Goal: Transaction & Acquisition: Purchase product/service

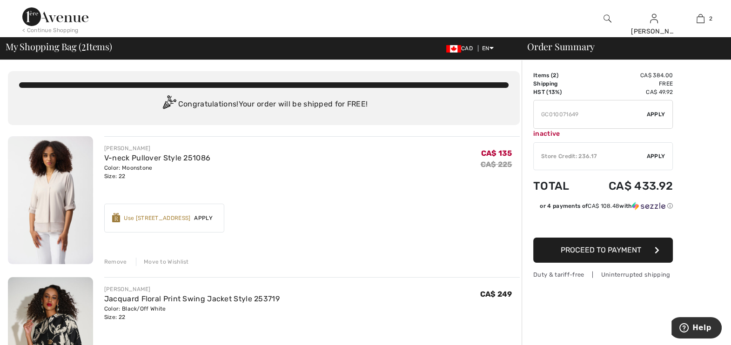
click at [114, 258] on div "Remove" at bounding box center [115, 262] width 23 height 8
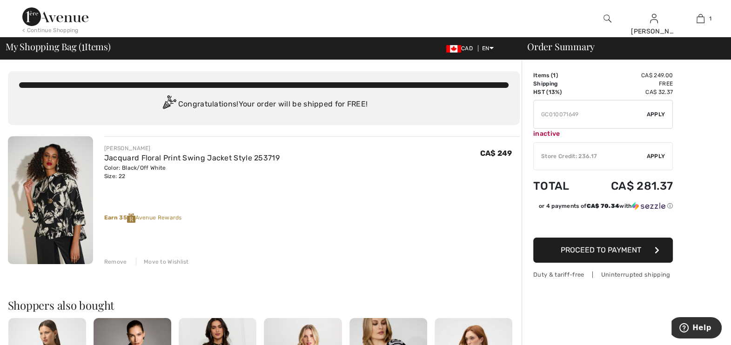
click at [36, 27] on div "< Continue Shopping" at bounding box center [50, 30] width 56 height 8
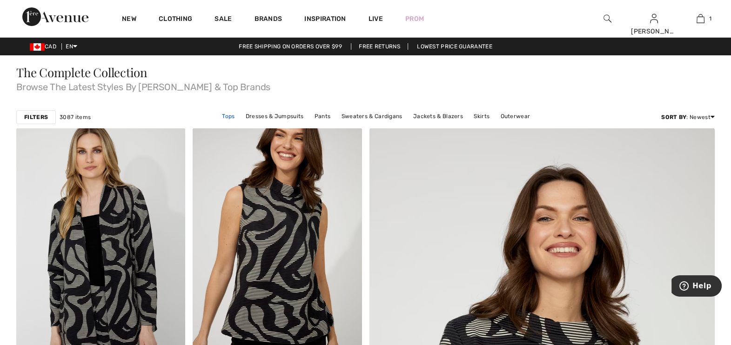
click at [237, 116] on link "Tops" at bounding box center [228, 116] width 22 height 12
click at [226, 117] on link "Tops" at bounding box center [228, 116] width 22 height 12
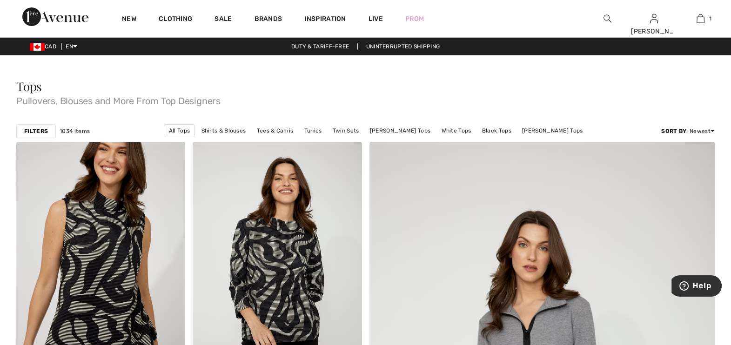
click at [35, 129] on strong "Filters" at bounding box center [36, 131] width 24 height 8
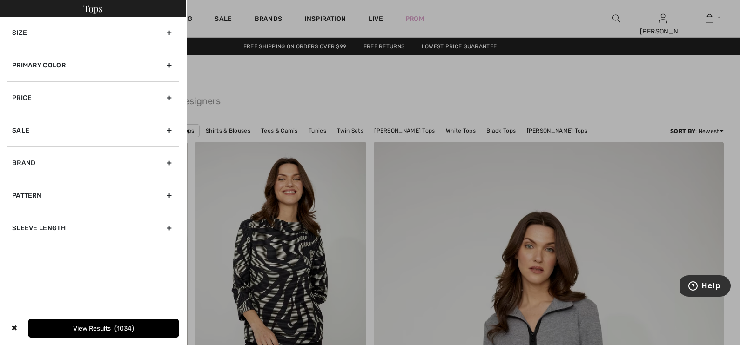
click at [170, 32] on div "Size" at bounding box center [92, 33] width 171 height 32
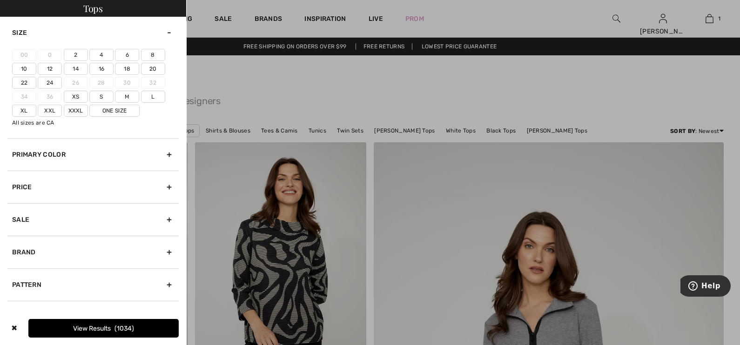
click at [27, 81] on label "22" at bounding box center [24, 83] width 24 height 12
click at [0, 0] on input"] "22" at bounding box center [0, 0] width 0 height 0
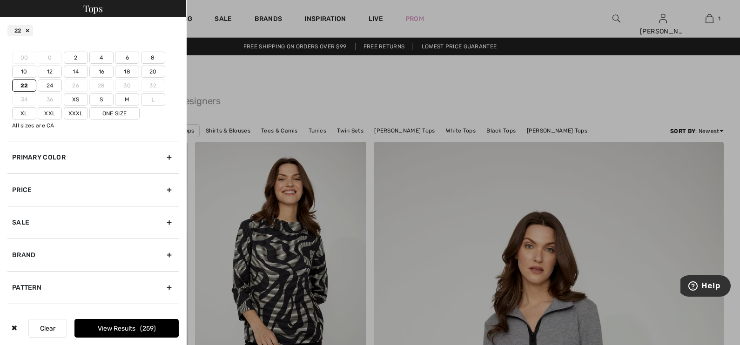
scroll to position [48, 0]
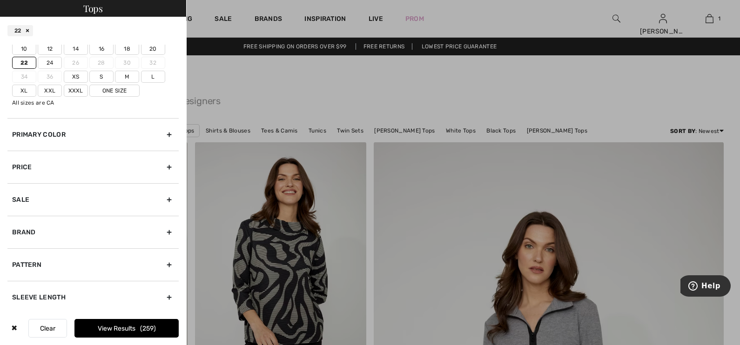
click at [158, 295] on div "Sleeve length" at bounding box center [92, 297] width 171 height 33
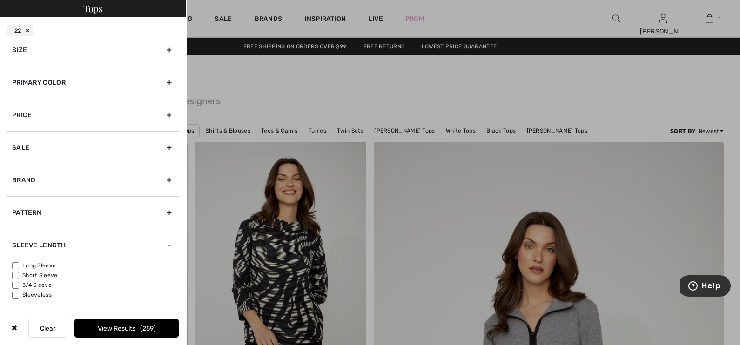
scroll to position [10, 0]
click at [15, 284] on input"] "3/4 Sleeve" at bounding box center [15, 286] width 7 height 7
checkbox input"] "true"
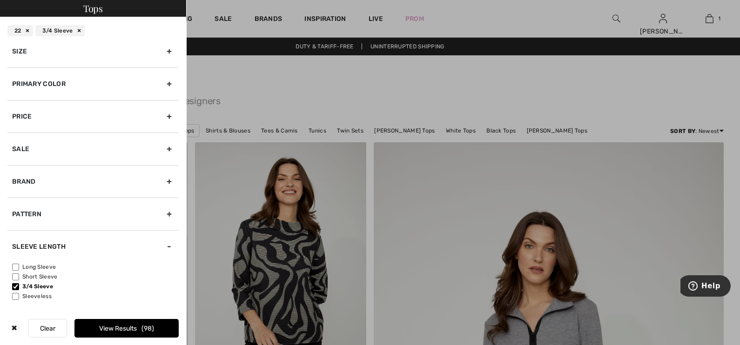
click at [15, 275] on input"] "Short Sleeve" at bounding box center [15, 277] width 7 height 7
checkbox input"] "true"
click at [13, 266] on input"] "Long Sleeve" at bounding box center [15, 267] width 7 height 7
checkbox input"] "true"
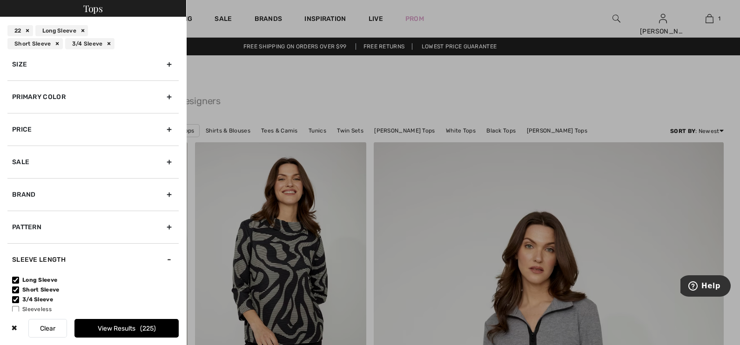
click at [122, 323] on button "View Results 225" at bounding box center [126, 328] width 104 height 19
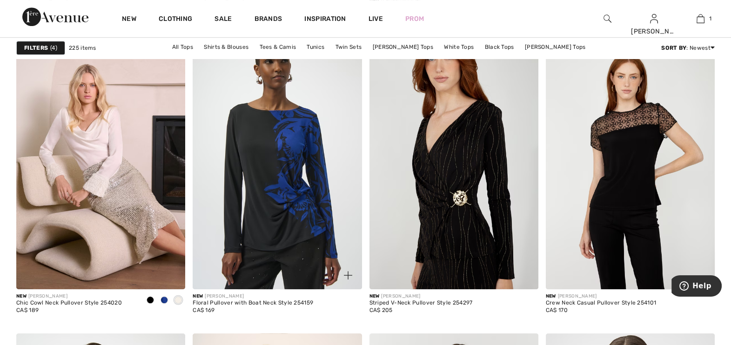
scroll to position [698, 0]
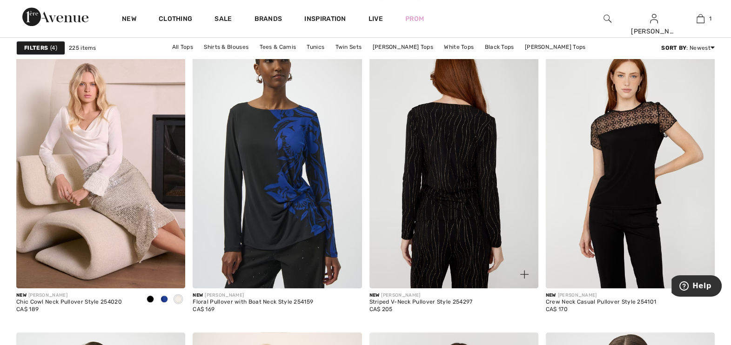
click at [463, 216] on img at bounding box center [453, 162] width 169 height 254
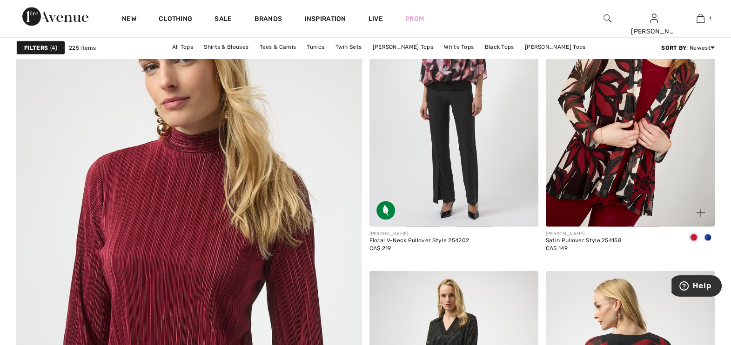
scroll to position [2501, 0]
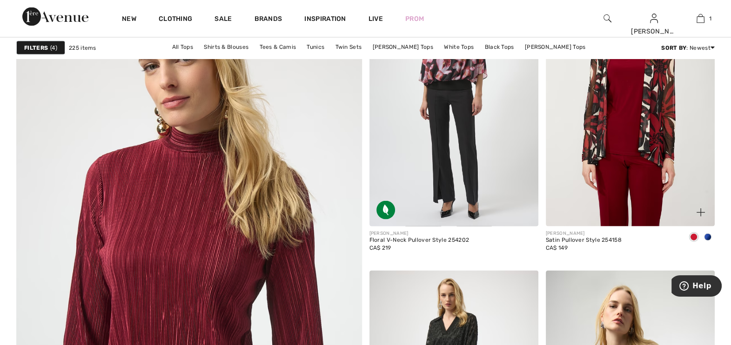
click at [594, 165] on img at bounding box center [630, 100] width 169 height 254
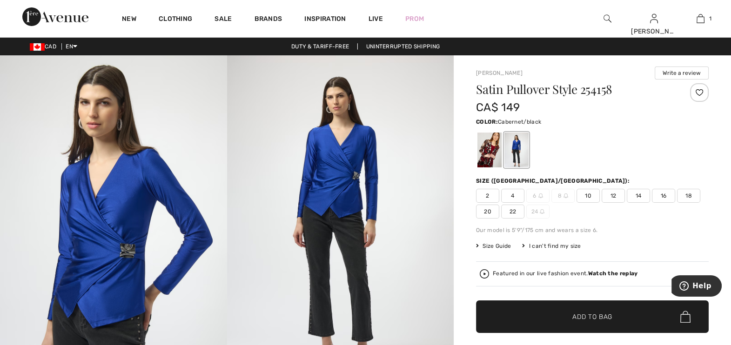
click at [491, 147] on div at bounding box center [489, 150] width 24 height 35
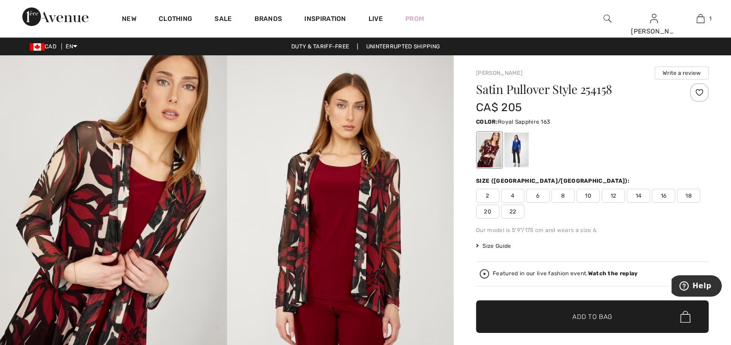
click at [517, 151] on div at bounding box center [516, 150] width 24 height 35
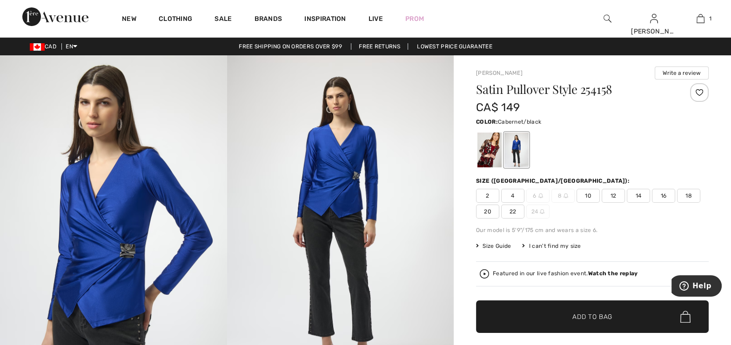
click at [491, 152] on div at bounding box center [489, 150] width 24 height 35
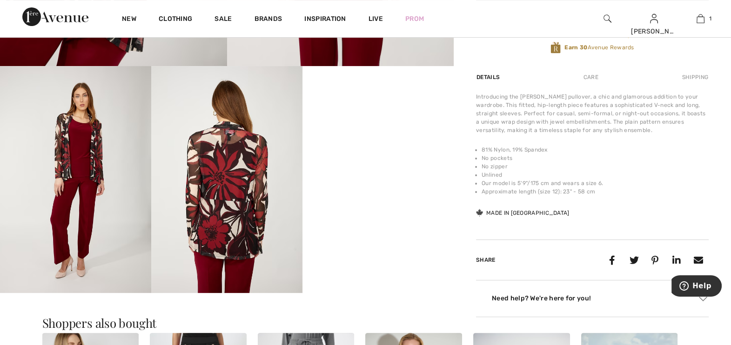
scroll to position [349, 0]
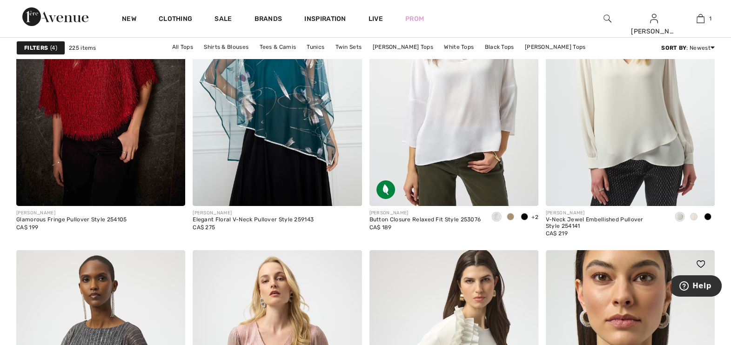
scroll to position [4130, 0]
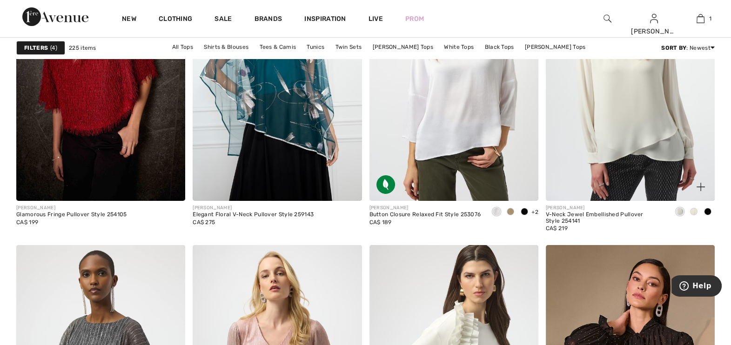
click at [709, 211] on span at bounding box center [707, 211] width 7 height 7
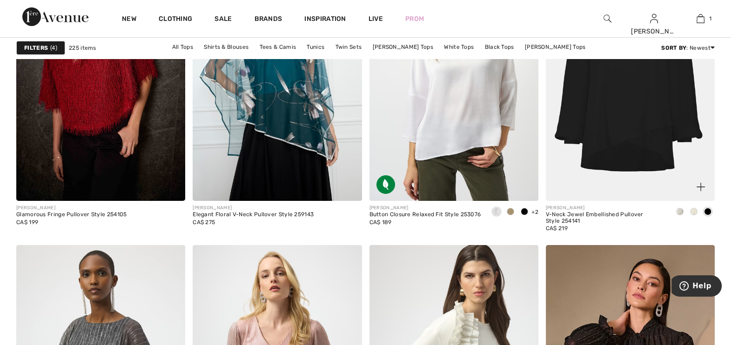
click at [696, 210] on span at bounding box center [693, 211] width 7 height 7
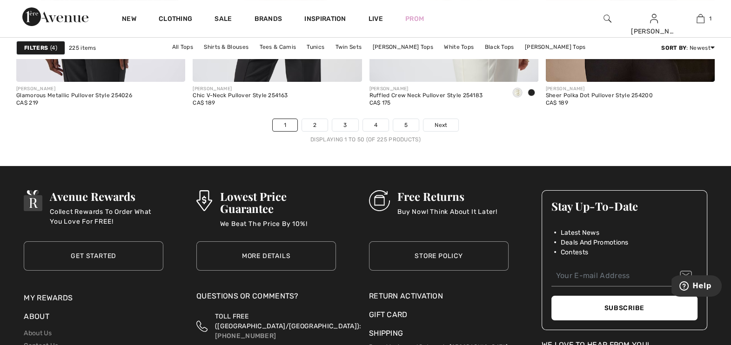
scroll to position [4479, 0]
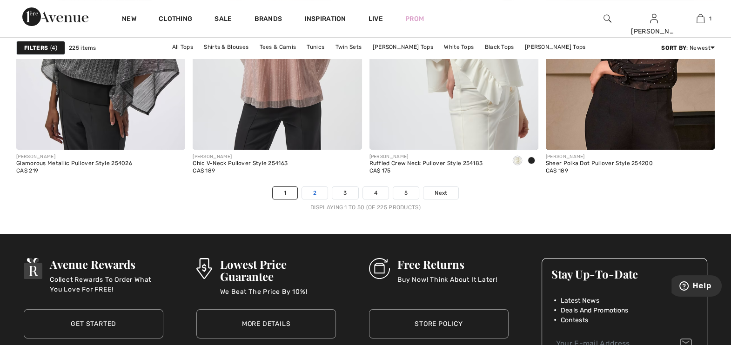
click at [321, 191] on link "2" at bounding box center [315, 193] width 26 height 12
click at [318, 188] on link "2" at bounding box center [315, 193] width 26 height 12
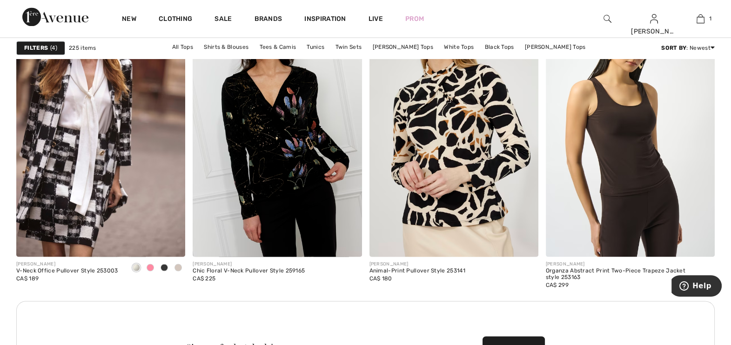
scroll to position [2036, 0]
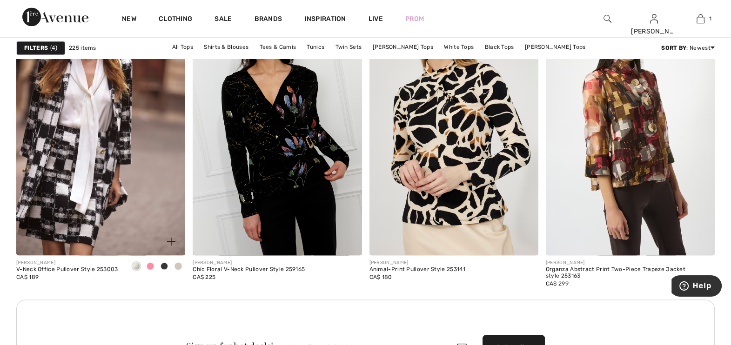
click at [149, 263] on span at bounding box center [150, 265] width 7 height 7
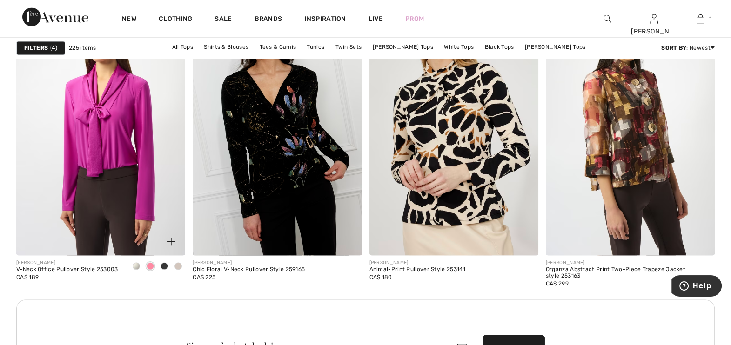
click at [134, 263] on span at bounding box center [136, 265] width 7 height 7
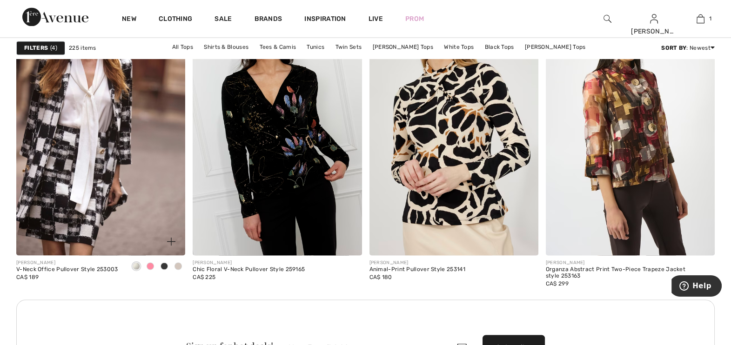
click at [165, 265] on span at bounding box center [164, 265] width 7 height 7
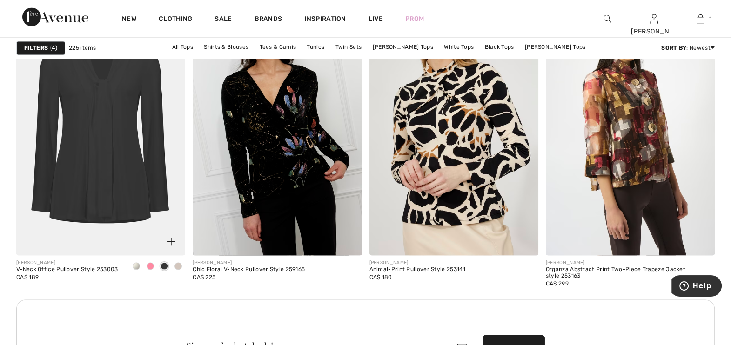
click at [179, 262] on span at bounding box center [177, 265] width 7 height 7
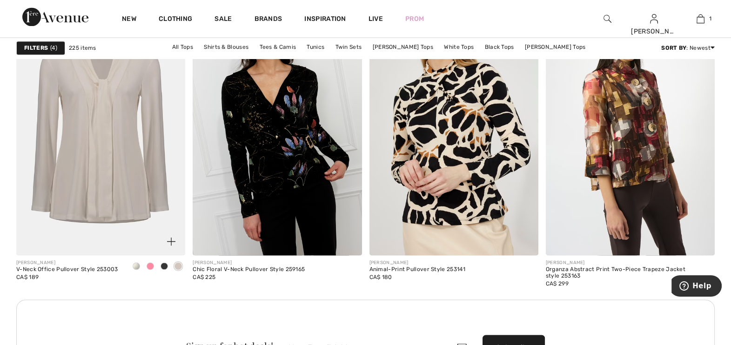
click at [134, 265] on span at bounding box center [136, 265] width 7 height 7
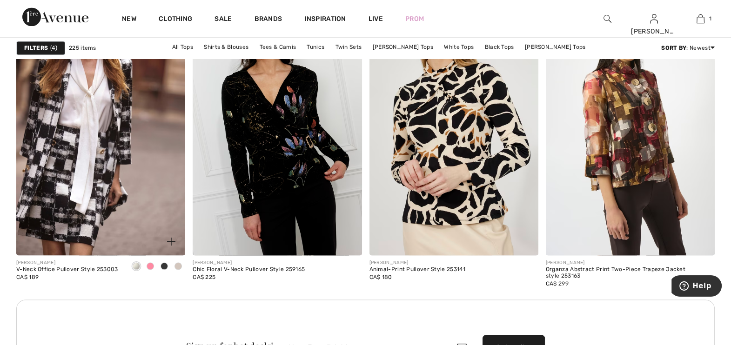
click at [149, 263] on span at bounding box center [150, 265] width 7 height 7
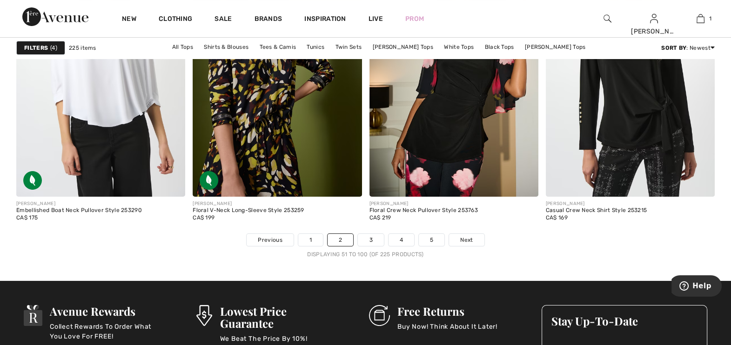
scroll to position [4404, 0]
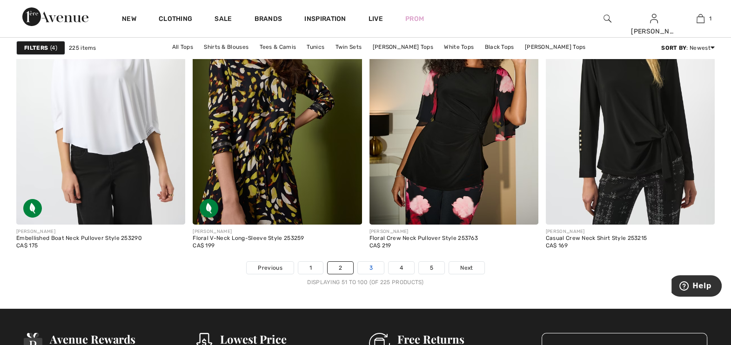
click at [369, 267] on link "3" at bounding box center [371, 268] width 26 height 12
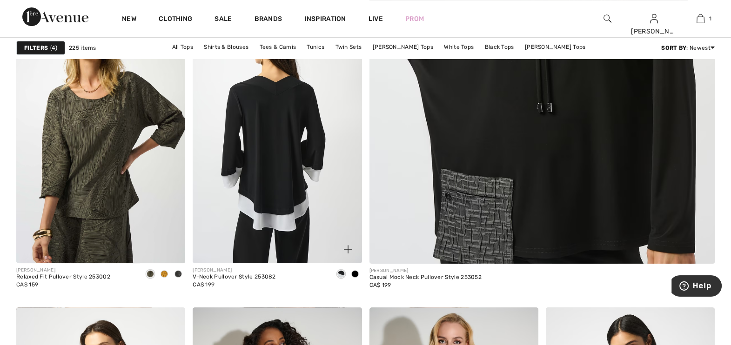
scroll to position [407, 0]
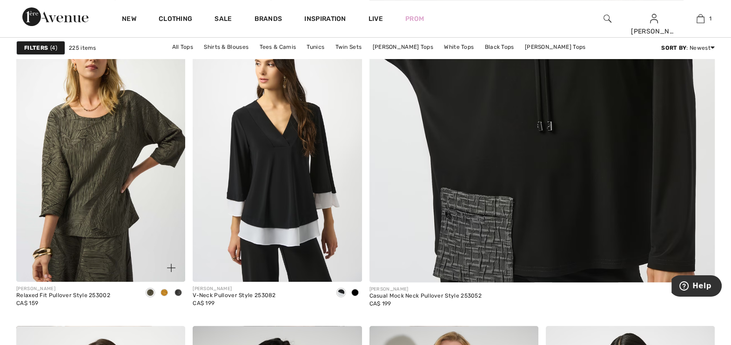
click at [165, 291] on span at bounding box center [164, 292] width 7 height 7
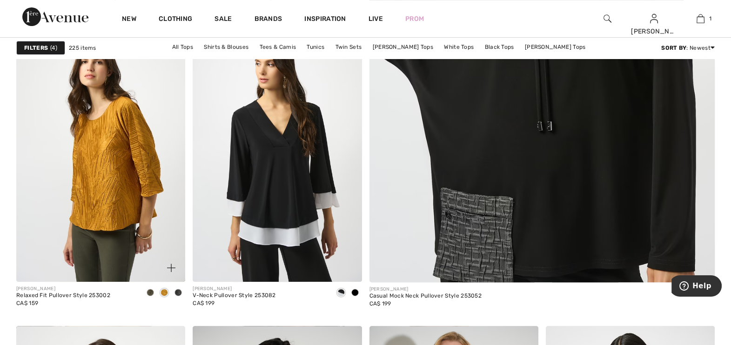
click at [177, 292] on span at bounding box center [177, 292] width 7 height 7
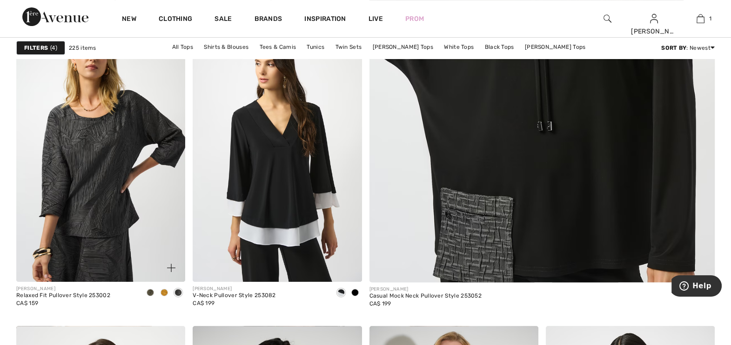
click at [164, 292] on span at bounding box center [164, 292] width 7 height 7
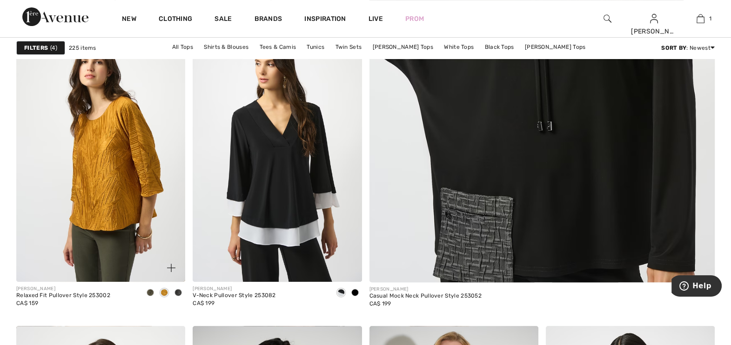
click at [150, 290] on span at bounding box center [150, 292] width 7 height 7
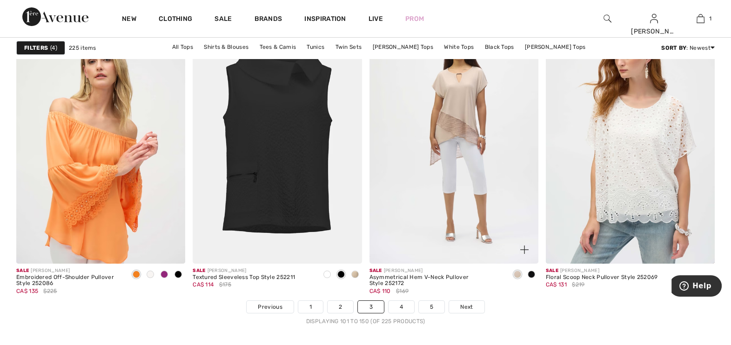
scroll to position [4420, 0]
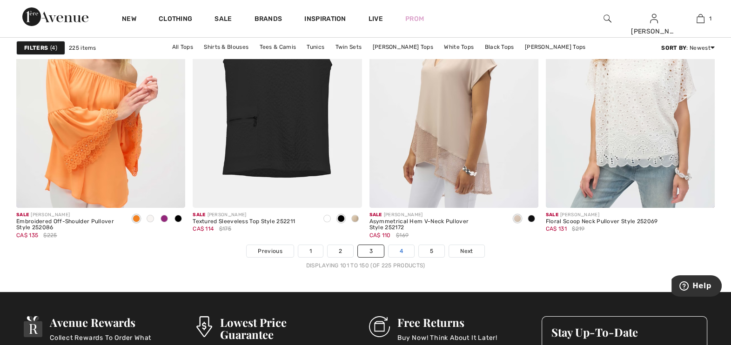
click at [403, 247] on link "4" at bounding box center [402, 251] width 26 height 12
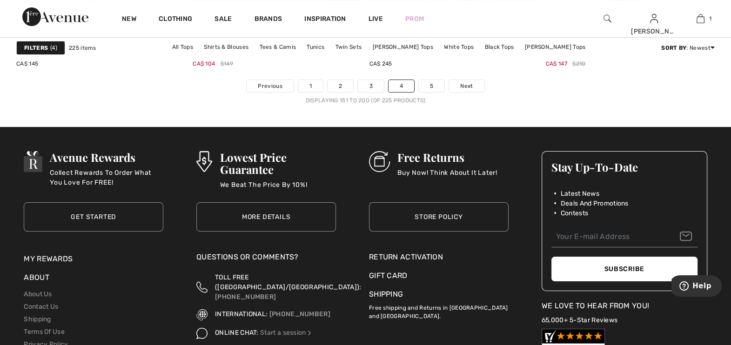
scroll to position [4479, 0]
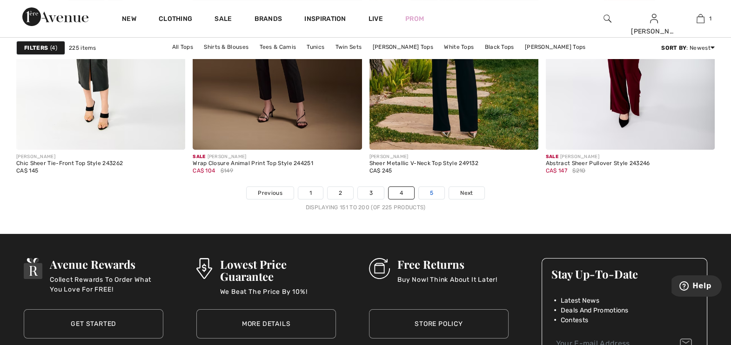
click at [433, 189] on link "5" at bounding box center [432, 193] width 26 height 12
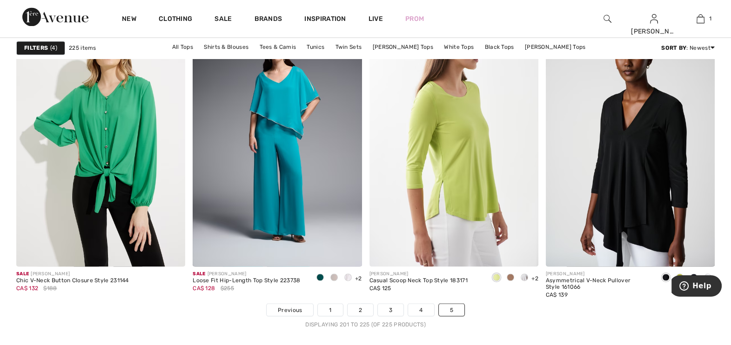
scroll to position [2036, 0]
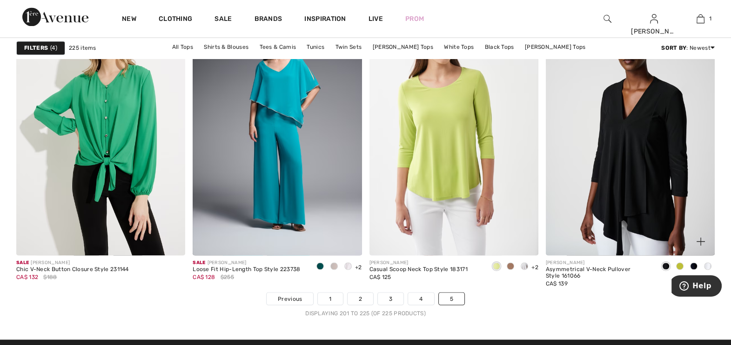
click at [682, 263] on span at bounding box center [679, 265] width 7 height 7
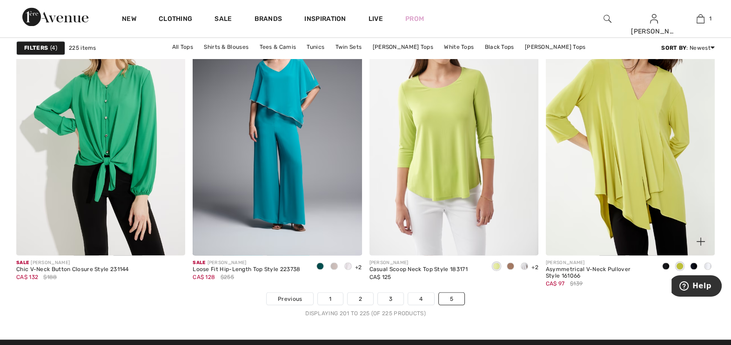
click at [693, 264] on span at bounding box center [693, 265] width 7 height 7
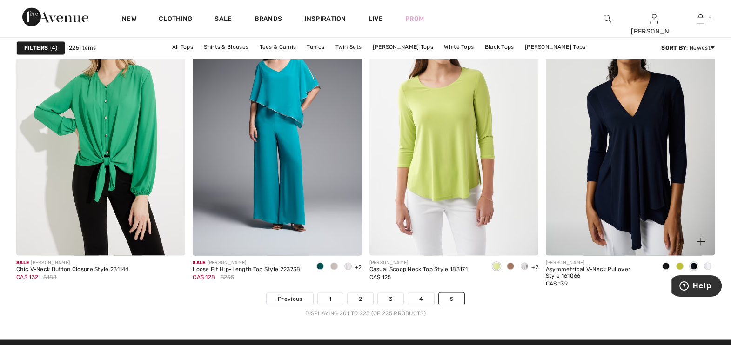
click at [709, 264] on span at bounding box center [707, 265] width 7 height 7
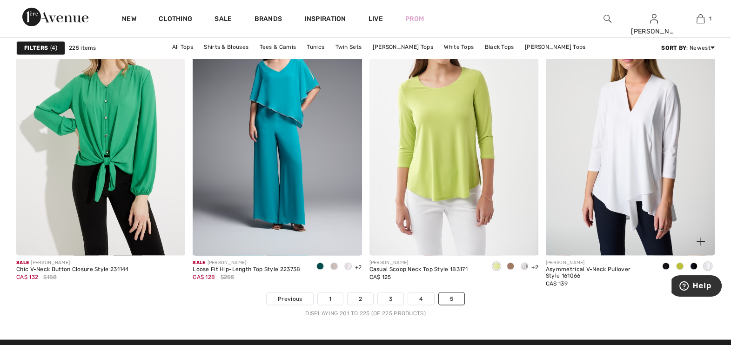
click at [665, 265] on span at bounding box center [665, 265] width 7 height 7
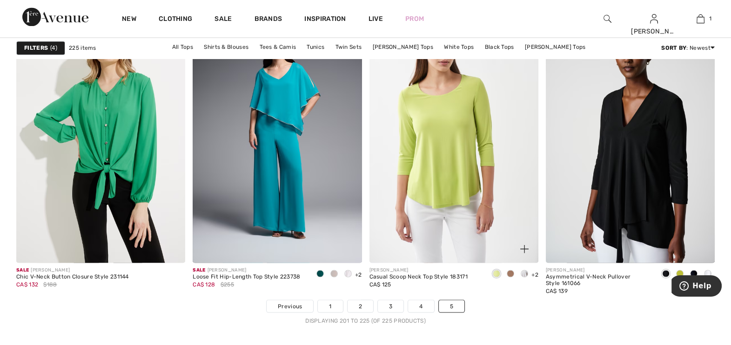
scroll to position [1978, 0]
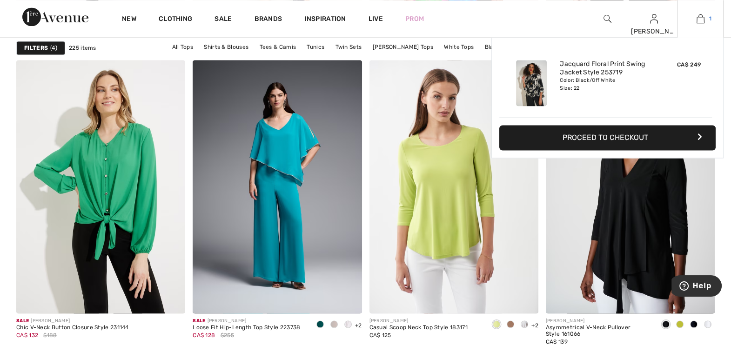
click at [702, 18] on img at bounding box center [701, 18] width 8 height 11
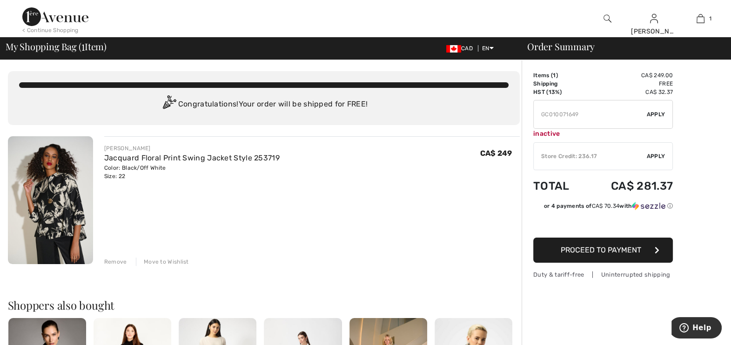
click at [237, 194] on div "[PERSON_NAME] Jacquard Floral Print Swing Jacket Style 253719 Color: Black/Off …" at bounding box center [312, 201] width 416 height 130
click at [617, 112] on input "TEXT" at bounding box center [590, 115] width 113 height 28
click at [587, 114] on input "TEXT" at bounding box center [590, 115] width 113 height 28
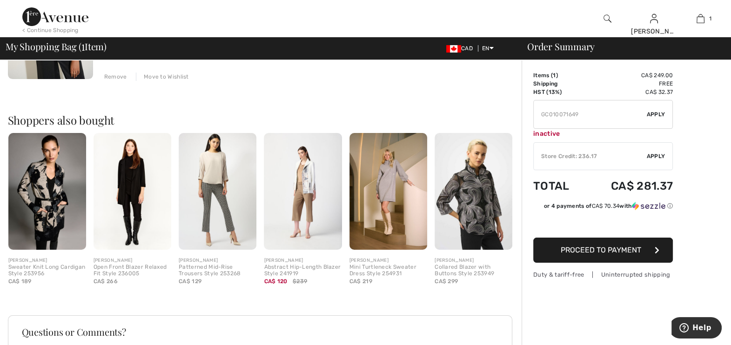
scroll to position [184, 0]
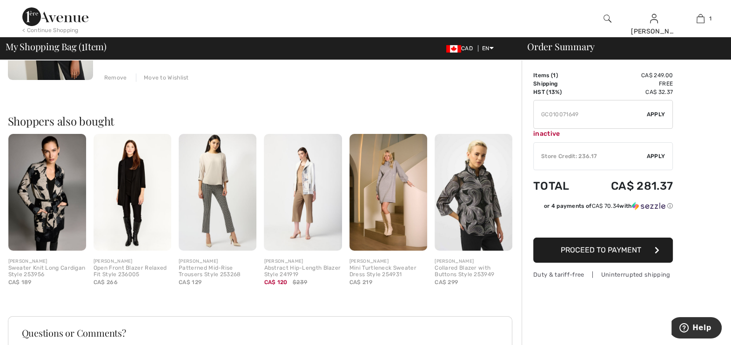
click at [398, 202] on img at bounding box center [388, 192] width 78 height 117
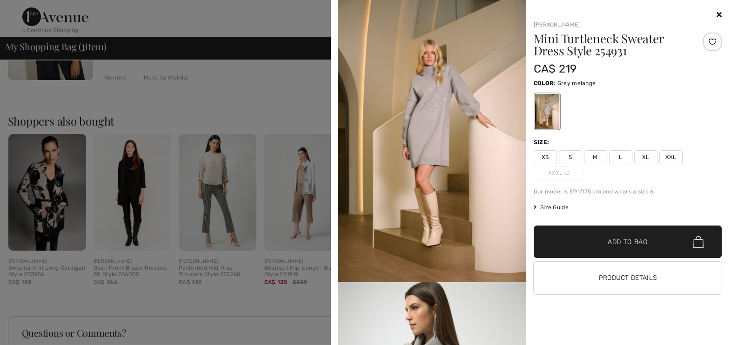
click at [177, 114] on div at bounding box center [365, 172] width 731 height 345
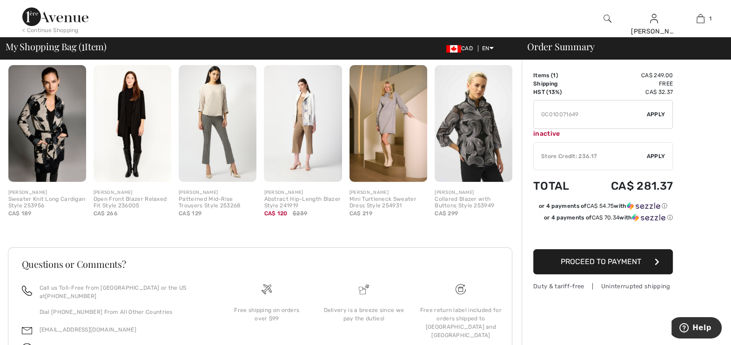
scroll to position [301, 0]
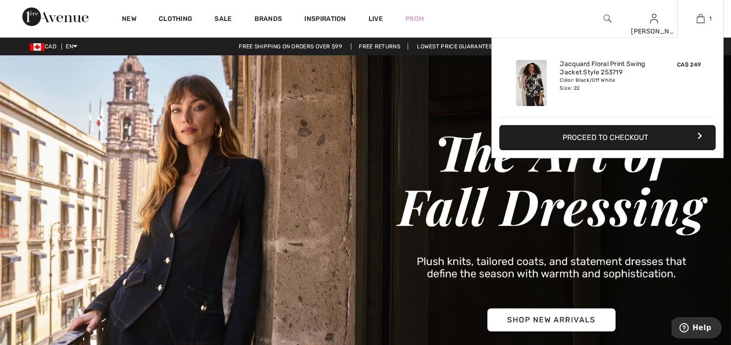
click at [614, 85] on div "Color: Black/Off White Size: 22" at bounding box center [606, 84] width 92 height 15
click at [604, 137] on button "Proceed to Checkout" at bounding box center [607, 137] width 216 height 25
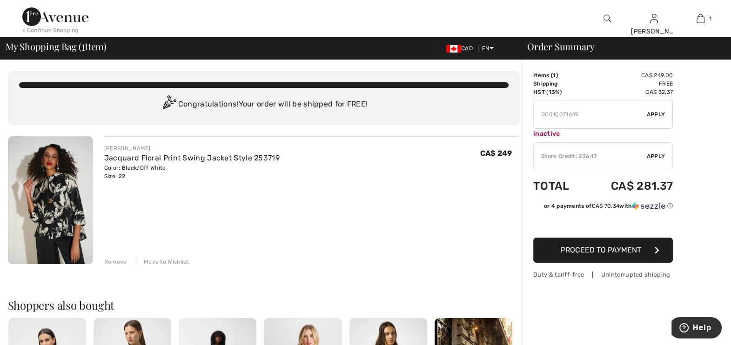
drag, startPoint x: 596, startPoint y: 111, endPoint x: 512, endPoint y: 109, distance: 83.3
paste input "SUMMERVIP"
click at [660, 111] on span "Apply" at bounding box center [656, 114] width 19 height 8
drag, startPoint x: 585, startPoint y: 112, endPoint x: 474, endPoint y: 110, distance: 110.8
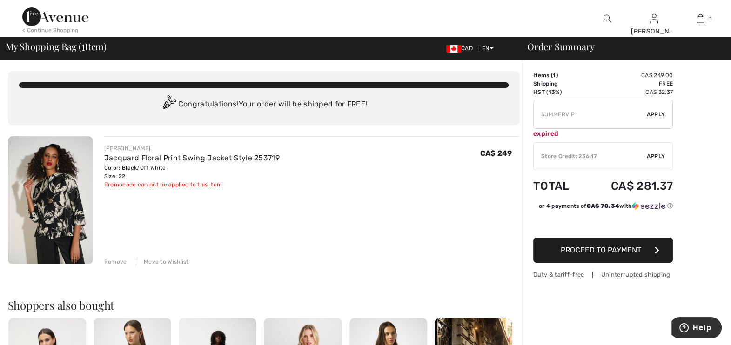
click at [652, 113] on span "Apply" at bounding box center [656, 114] width 19 height 8
drag, startPoint x: 582, startPoint y: 113, endPoint x: 467, endPoint y: 107, distance: 114.6
click at [650, 114] on span "Apply" at bounding box center [656, 114] width 19 height 8
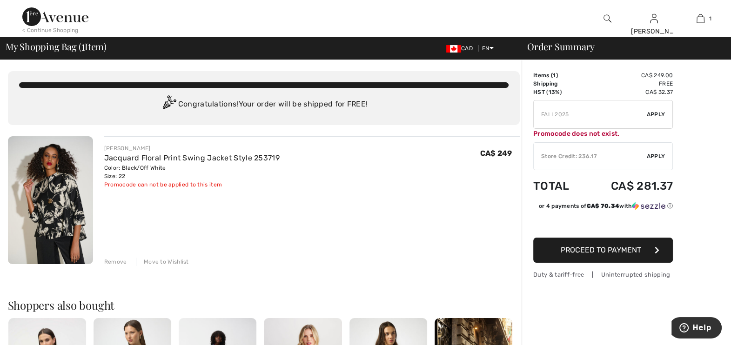
drag, startPoint x: 578, startPoint y: 109, endPoint x: 554, endPoint y: 110, distance: 23.7
click at [554, 110] on input "TEXT" at bounding box center [590, 115] width 113 height 28
click at [651, 111] on span "Apply" at bounding box center [656, 114] width 19 height 8
drag, startPoint x: 581, startPoint y: 116, endPoint x: 493, endPoint y: 105, distance: 88.2
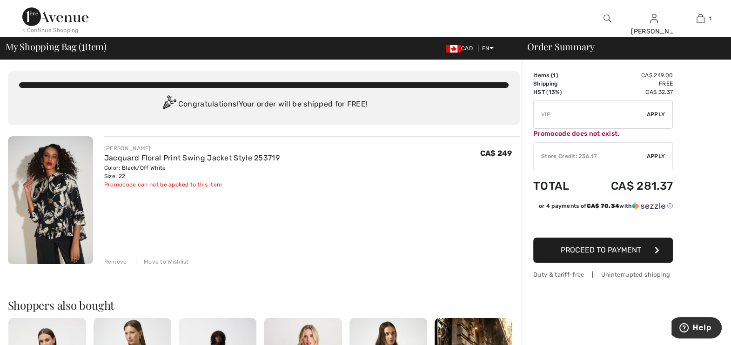
type input "VIP"
click at [661, 110] on span "Apply" at bounding box center [656, 114] width 19 height 8
drag, startPoint x: 582, startPoint y: 110, endPoint x: 507, endPoint y: 110, distance: 74.9
click at [656, 156] on span "Apply" at bounding box center [656, 156] width 19 height 8
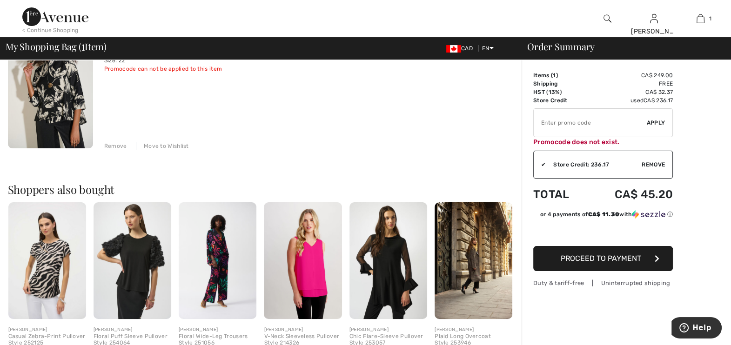
scroll to position [58, 0]
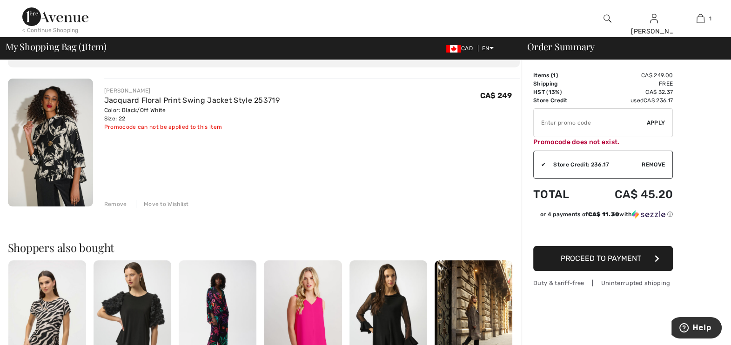
click at [588, 257] on span "Proceed to Payment" at bounding box center [601, 258] width 80 height 9
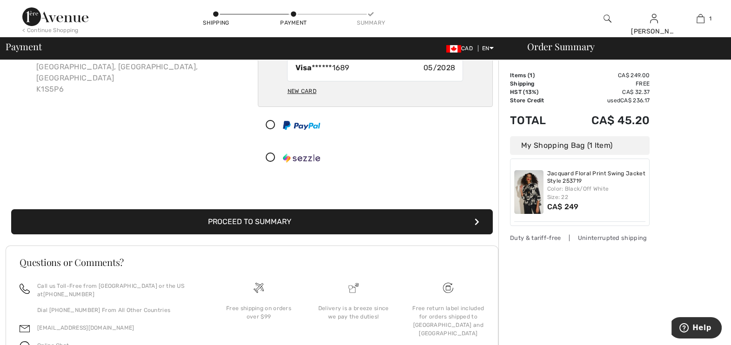
scroll to position [139, 0]
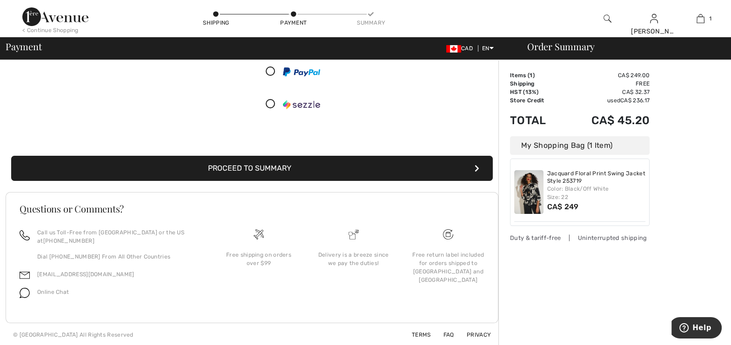
click at [349, 168] on button "Proceed to Summary" at bounding box center [252, 168] width 482 height 25
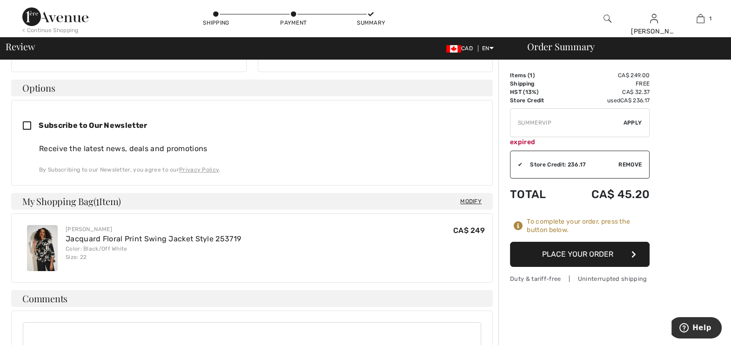
scroll to position [232, 0]
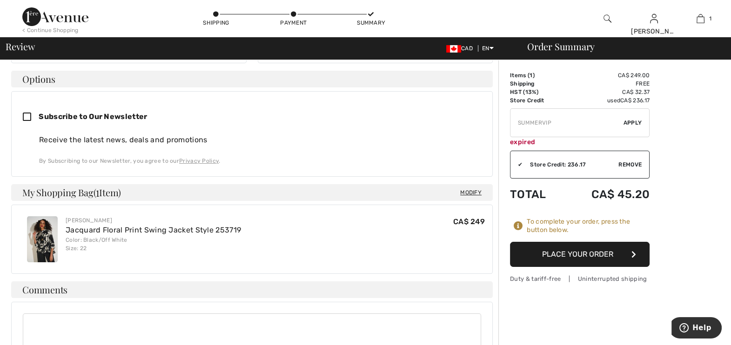
click at [566, 256] on button "Place Your Order" at bounding box center [580, 254] width 140 height 25
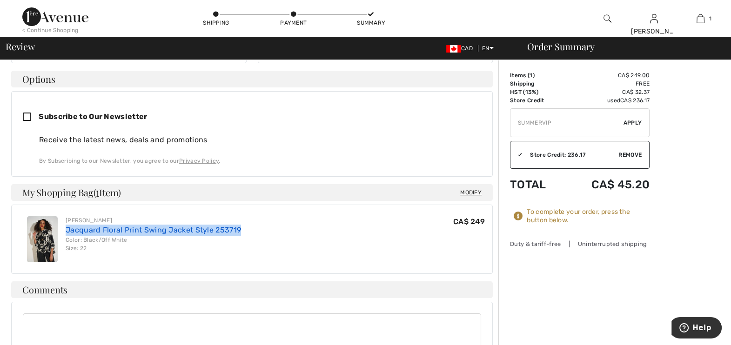
drag, startPoint x: 245, startPoint y: 218, endPoint x: 66, endPoint y: 221, distance: 179.2
click at [66, 221] on div "Joseph Ribkoff Jacquard Floral Print Swing Jacket Style 253719 Color: Black/Off…" at bounding box center [252, 239] width 466 height 61
copy link "Jacquard Floral Print Swing Jacket Style 253719"
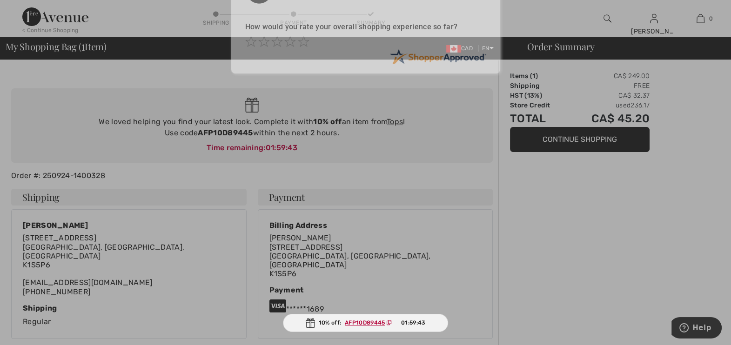
scroll to position [58, 0]
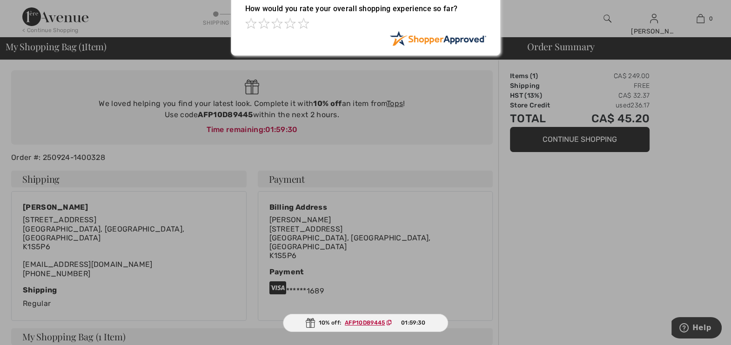
click at [358, 321] on ins "AFP10D89445" at bounding box center [365, 323] width 40 height 7
click at [354, 321] on ins "AFP10D89445" at bounding box center [365, 323] width 40 height 7
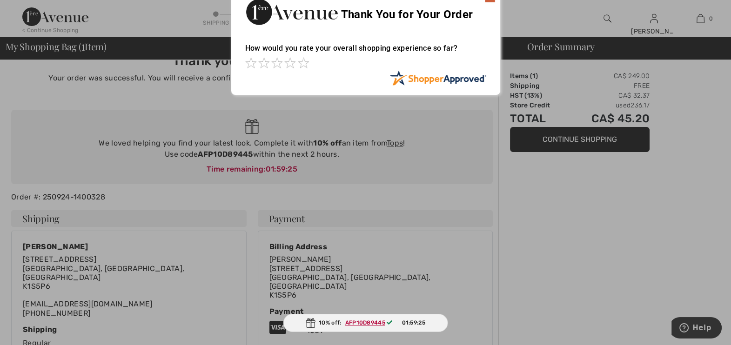
scroll to position [0, 0]
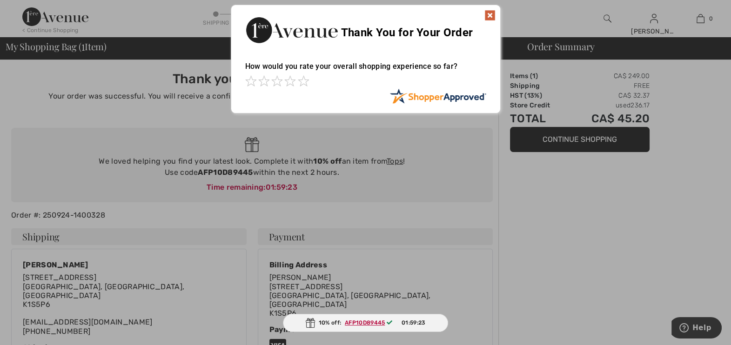
click at [491, 13] on img at bounding box center [489, 15] width 11 height 11
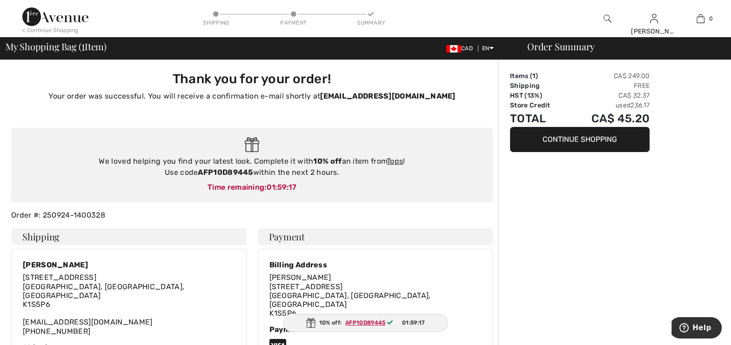
click at [600, 181] on div "Order Summary Items ( 1 ) CA$ 249.00 Shipping Free HST (13%) CA$ 32.37 Store Cr…" at bounding box center [614, 349] width 233 height 578
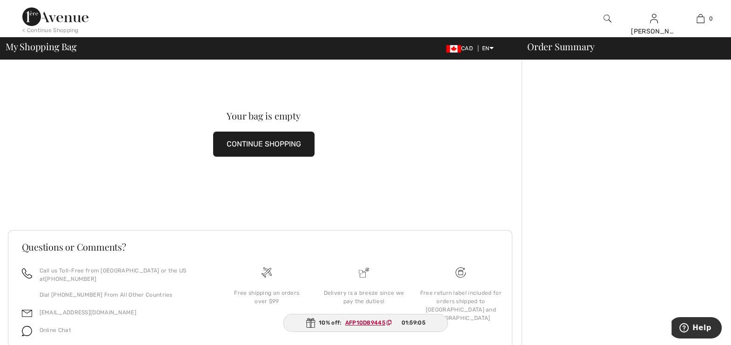
click at [547, 49] on div "Order Summary" at bounding box center [620, 46] width 209 height 9
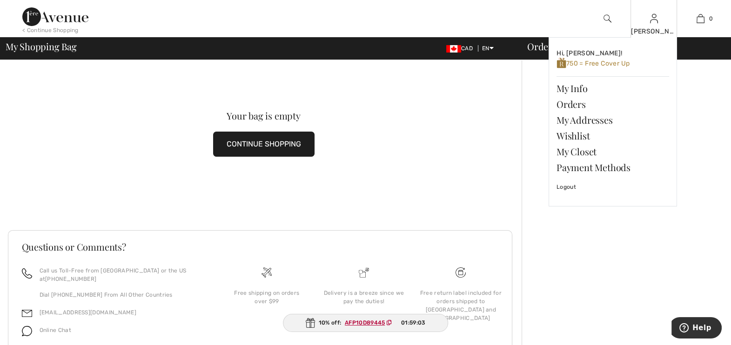
click at [658, 21] on div "joanne Hi, joanne! 750 = Free Cover Up My Info Orders My Addresses Wishlist My …" at bounding box center [653, 18] width 47 height 37
click at [590, 105] on link "Orders" at bounding box center [613, 104] width 113 height 16
click at [572, 104] on link "Orders" at bounding box center [613, 104] width 113 height 16
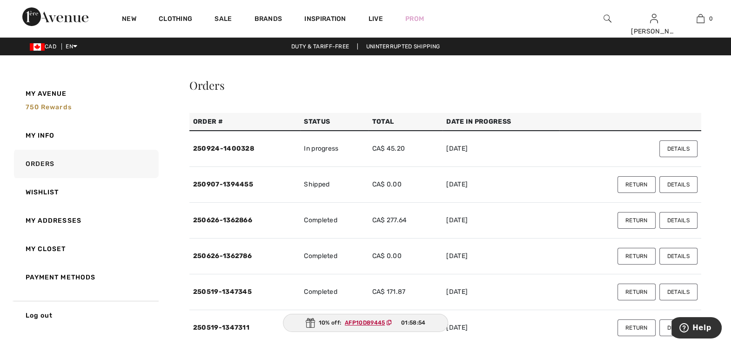
click at [676, 147] on button "Details" at bounding box center [678, 149] width 38 height 17
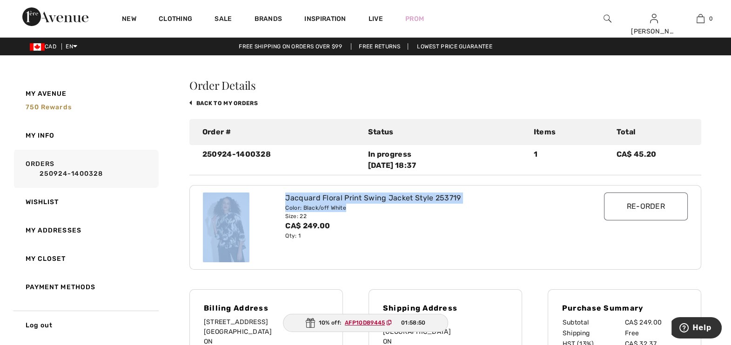
drag, startPoint x: 359, startPoint y: 207, endPoint x: 278, endPoint y: 199, distance: 81.9
click at [278, 199] on div "Jacquard Floral Print Swing Jacket Style 253719 Color: Black/off White Size: 22…" at bounding box center [445, 228] width 496 height 84
copy div "Jacquard Floral Print Swing Jacket Style 253719 Color: Black/off White"
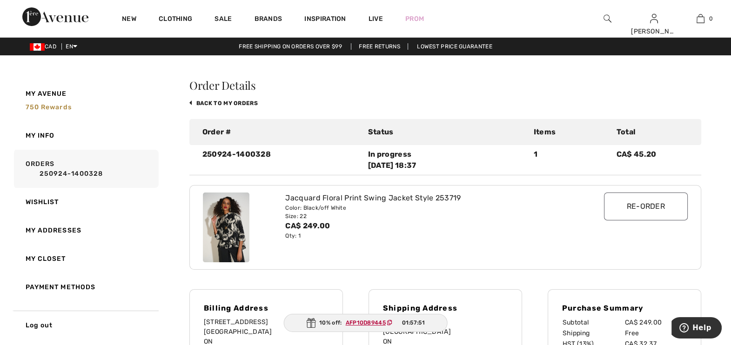
click at [510, 89] on h3 "Order Details" at bounding box center [445, 85] width 512 height 11
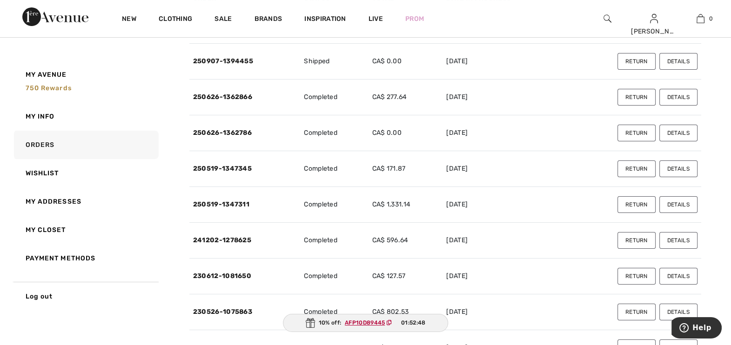
scroll to position [174, 0]
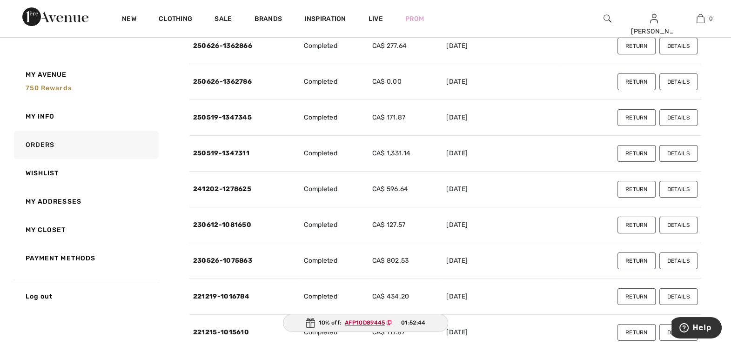
click at [684, 226] on button "Details" at bounding box center [678, 225] width 38 height 17
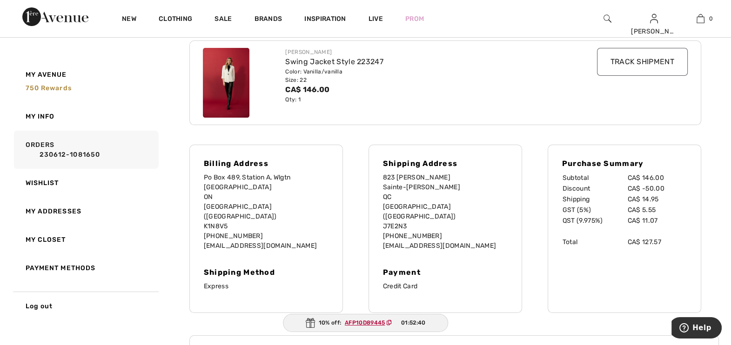
click at [233, 76] on img at bounding box center [226, 83] width 47 height 70
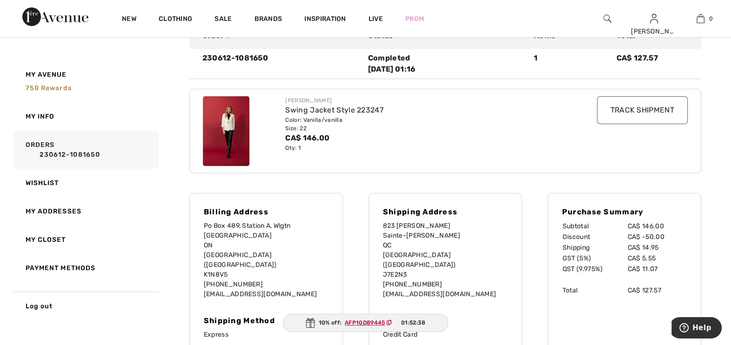
scroll to position [58, 0]
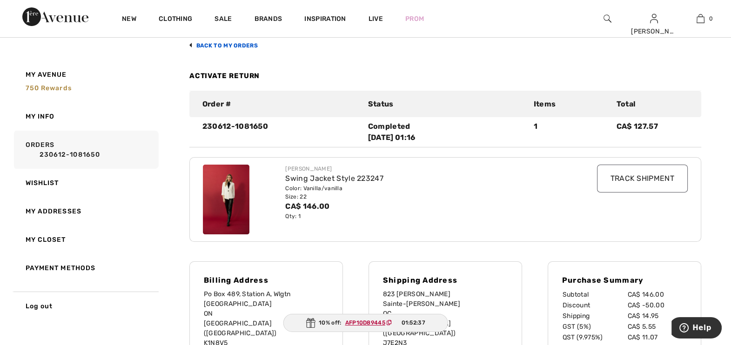
click at [231, 44] on link "back to My Orders" at bounding box center [223, 45] width 68 height 7
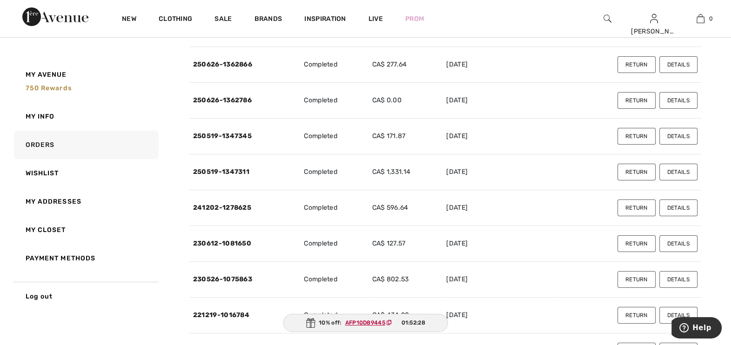
scroll to position [174, 0]
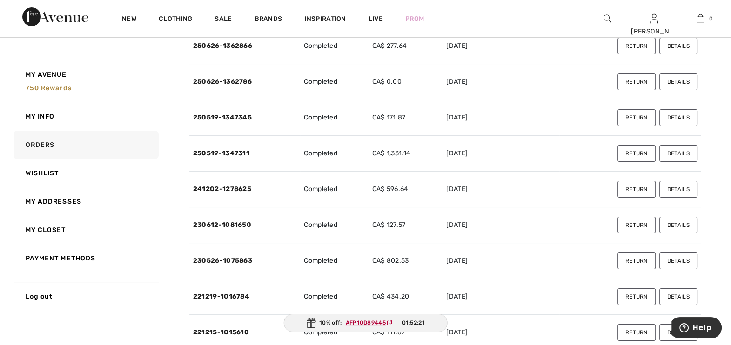
click at [683, 187] on button "Details" at bounding box center [678, 189] width 38 height 17
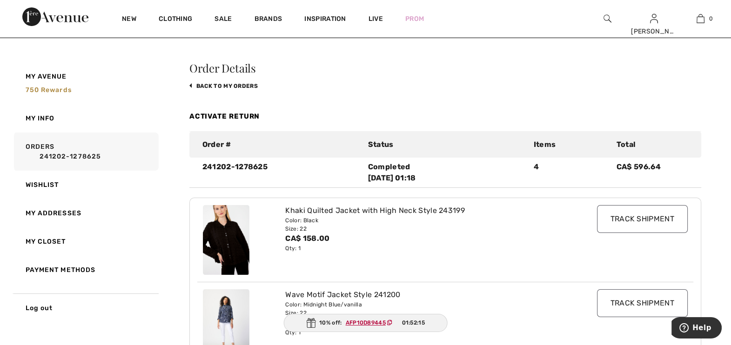
scroll to position [0, 0]
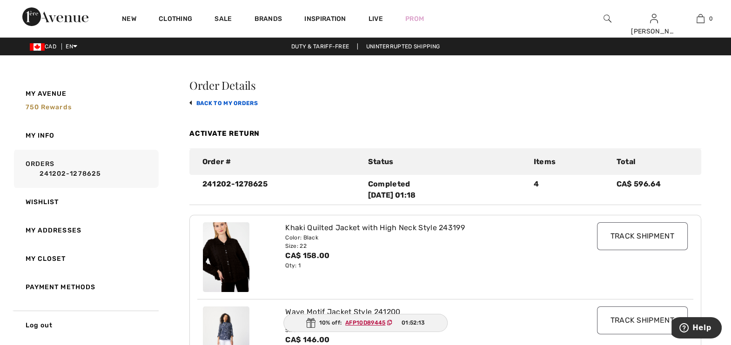
click at [218, 100] on link "back to My Orders" at bounding box center [223, 103] width 68 height 7
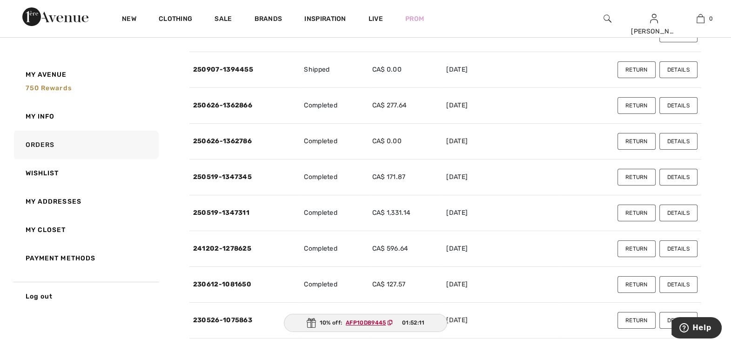
scroll to position [116, 0]
click at [674, 210] on button "Details" at bounding box center [678, 212] width 38 height 17
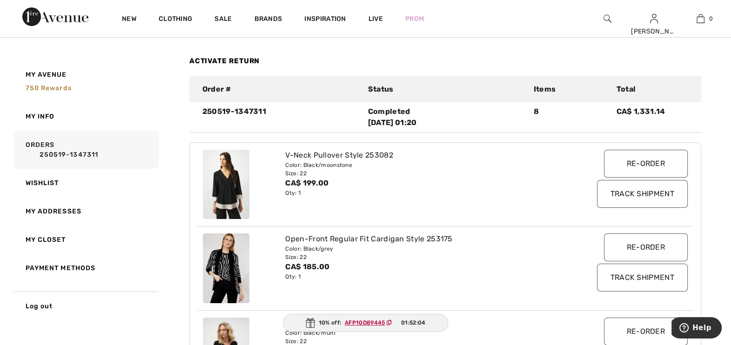
scroll to position [0, 0]
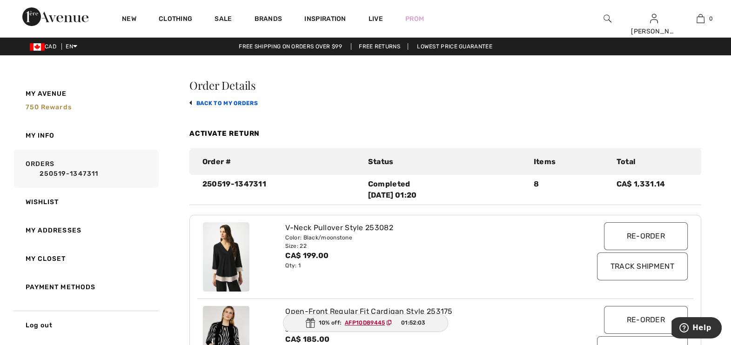
click at [221, 102] on link "back to My Orders" at bounding box center [223, 103] width 68 height 7
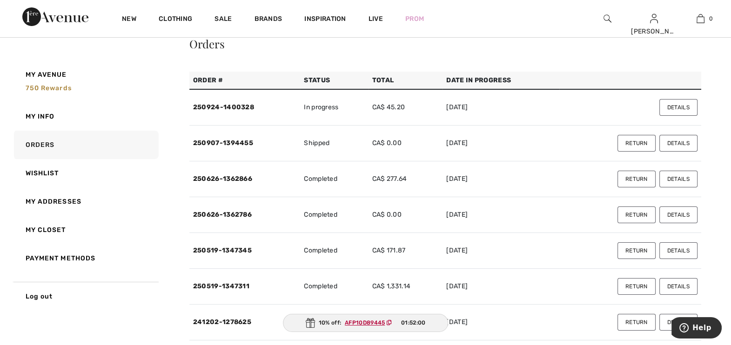
scroll to position [58, 0]
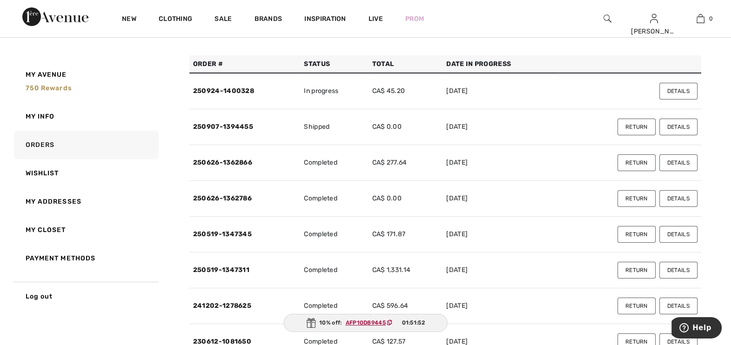
click at [688, 233] on button "Details" at bounding box center [678, 234] width 38 height 17
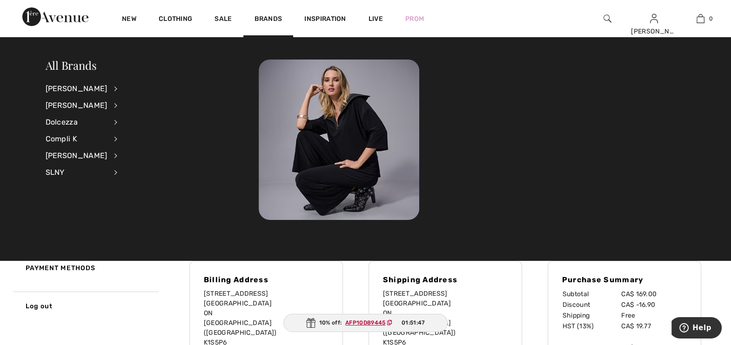
click at [194, 78] on div "All Brands Joseph Ribkoff View All Accessories Dresses & Jumpsuits Jackets & Bl…" at bounding box center [153, 124] width 214 height 129
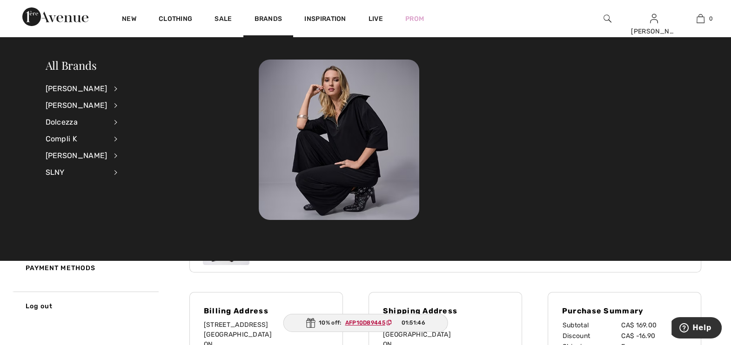
scroll to position [0, 0]
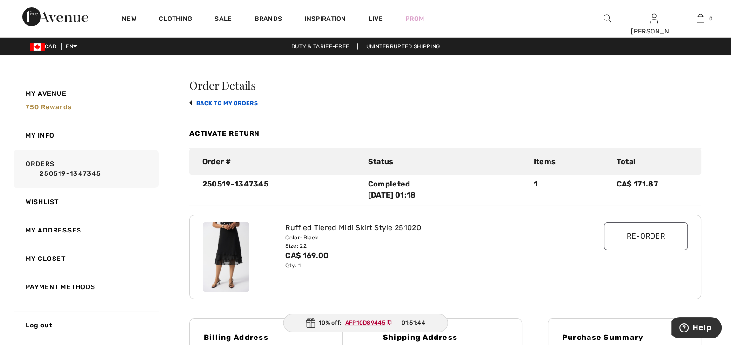
click at [216, 102] on link "back to My Orders" at bounding box center [223, 103] width 68 height 7
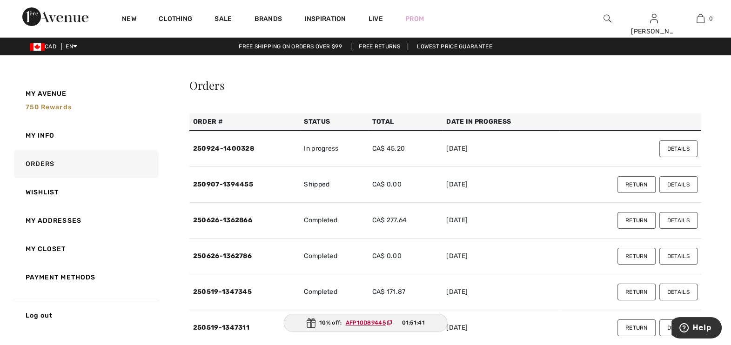
scroll to position [58, 0]
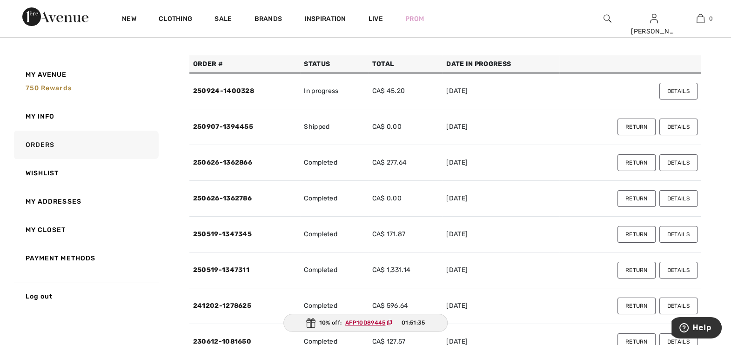
click at [679, 198] on button "Details" at bounding box center [678, 198] width 38 height 17
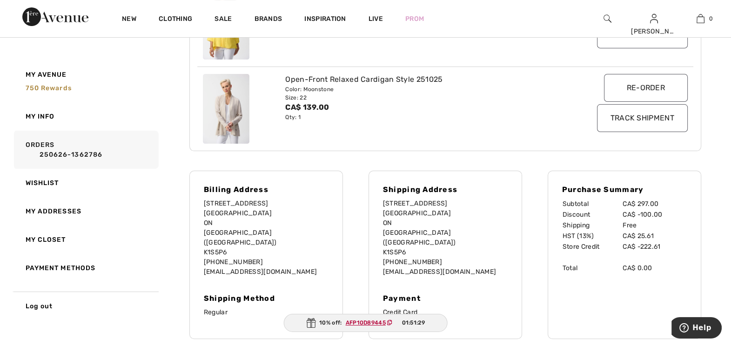
scroll to position [0, 0]
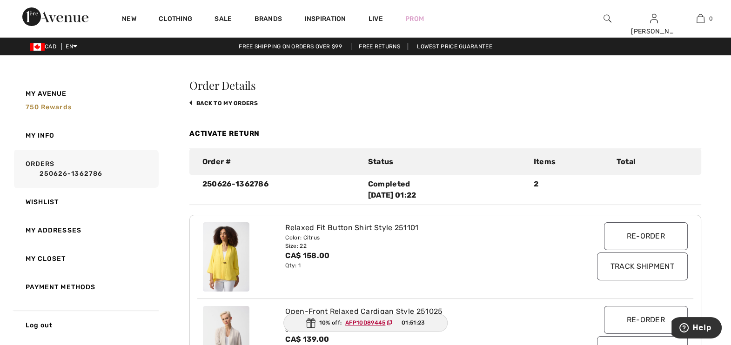
click at [233, 100] on div "Order Details back to My Orders Activate Return Order # Status Items Total 2506…" at bounding box center [445, 326] width 512 height 492
click at [233, 101] on link "back to My Orders" at bounding box center [223, 103] width 68 height 7
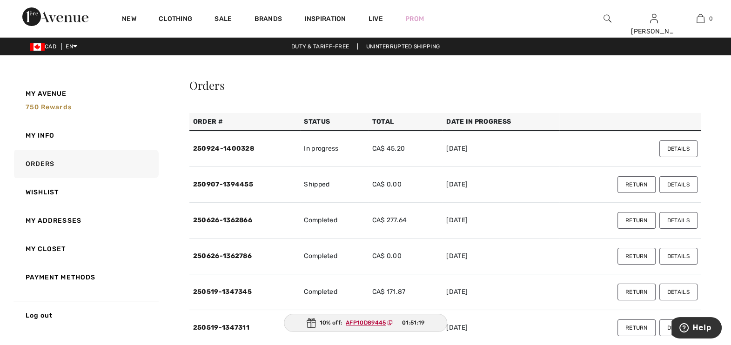
click at [679, 218] on button "Details" at bounding box center [678, 220] width 38 height 17
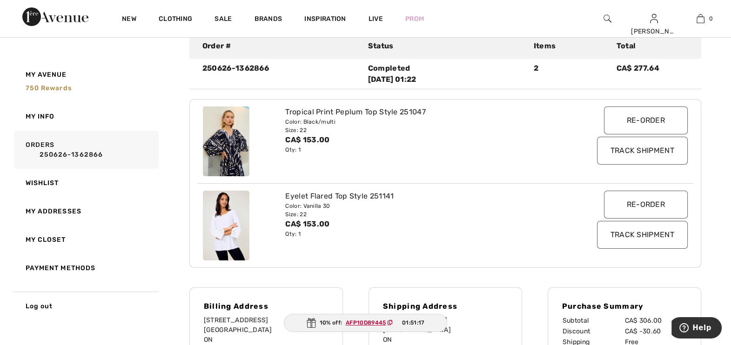
scroll to position [116, 0]
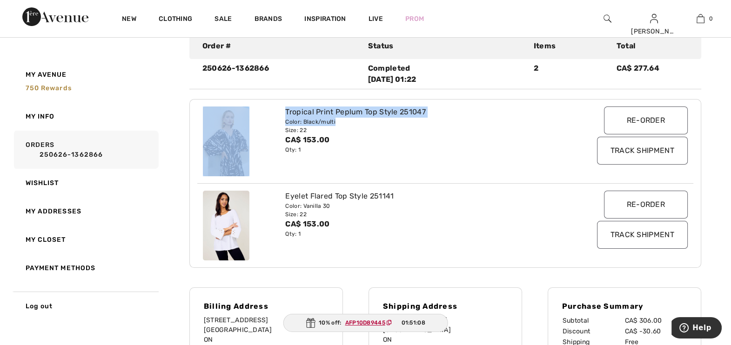
drag, startPoint x: 339, startPoint y: 120, endPoint x: 271, endPoint y: 115, distance: 67.6
click at [271, 115] on div "Tropical Print Peplum Top Style 251047 Color: Black/multi Size: 22 CA$ 153.00 Q…" at bounding box center [445, 142] width 496 height 84
copy div "Tropical Print Peplum Top Style 251047 Color: Black/multi"
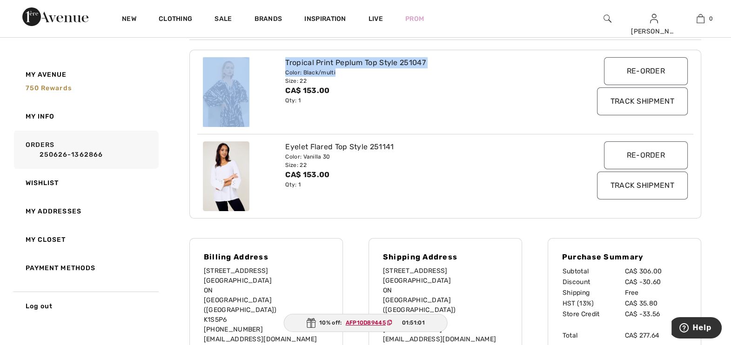
scroll to position [232, 0]
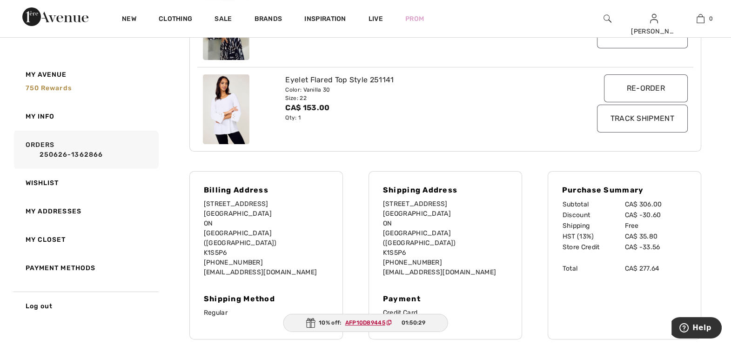
click at [500, 135] on div "Eyelet Flared Top Style 251141 Color: Vanilla 30 Size: 22 CA$ 153.00 Qty: 1" at bounding box center [424, 109] width 289 height 70
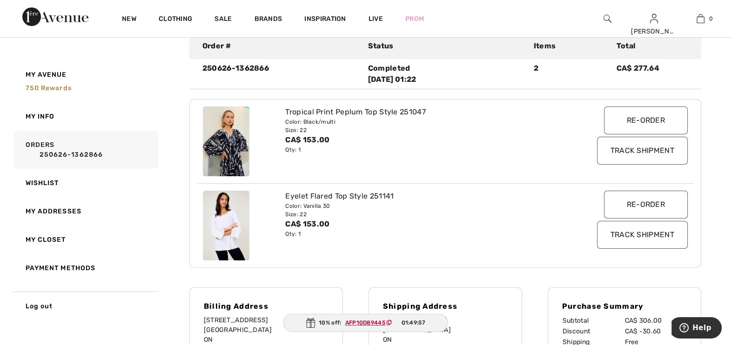
click at [426, 249] on div "Eyelet Flared Top Style 251141 Color: Vanilla 30 Size: 22 CA$ 153.00 Qty: 1" at bounding box center [424, 226] width 289 height 70
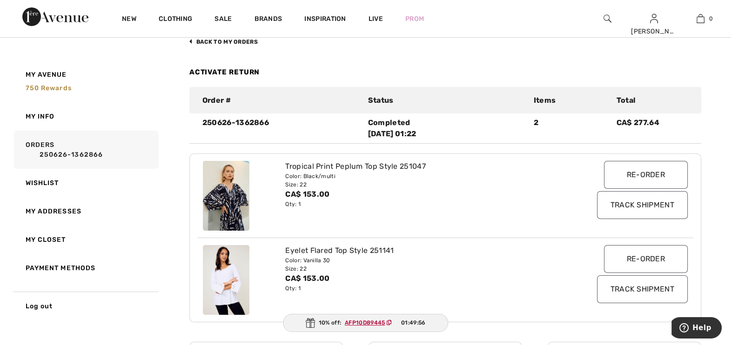
scroll to position [0, 0]
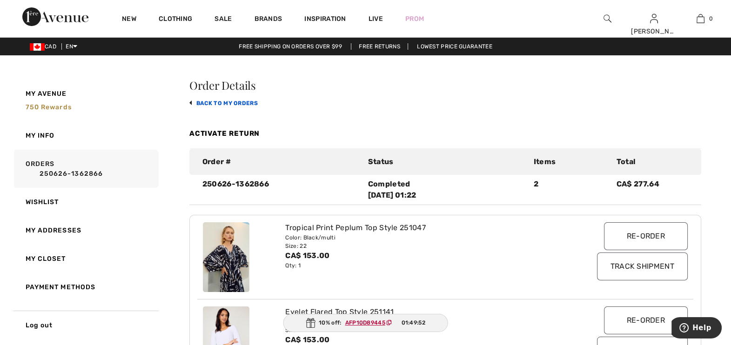
click at [217, 101] on link "back to My Orders" at bounding box center [223, 103] width 68 height 7
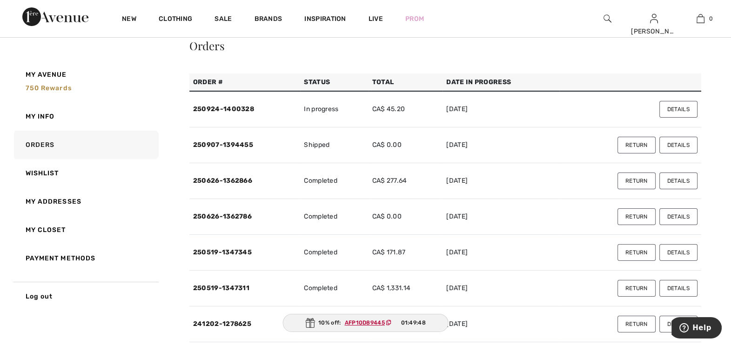
scroll to position [58, 0]
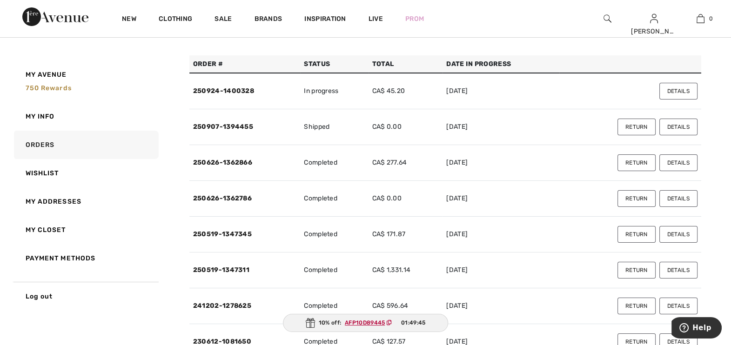
click at [672, 195] on button "Details" at bounding box center [678, 198] width 38 height 17
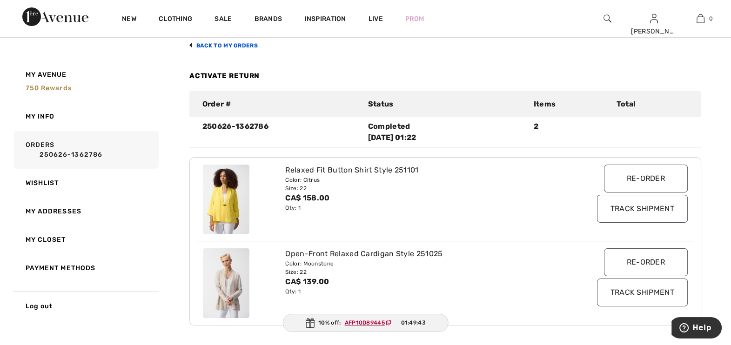
click at [217, 44] on link "back to My Orders" at bounding box center [223, 45] width 68 height 7
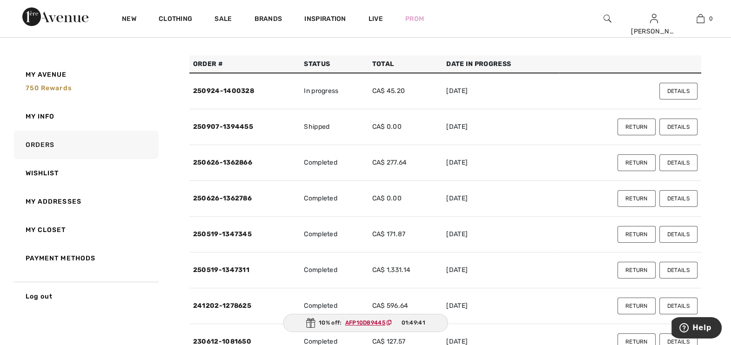
click at [678, 162] on button "Details" at bounding box center [678, 162] width 38 height 17
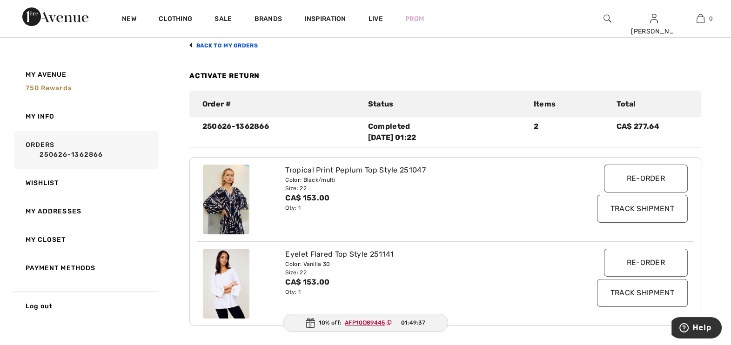
click at [219, 44] on link "back to My Orders" at bounding box center [223, 45] width 68 height 7
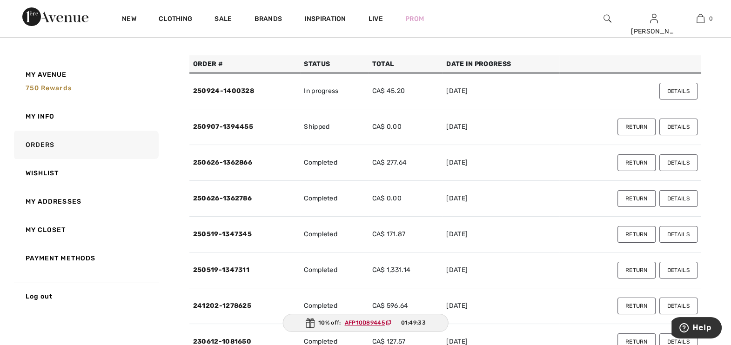
click at [684, 160] on button "Details" at bounding box center [678, 162] width 38 height 17
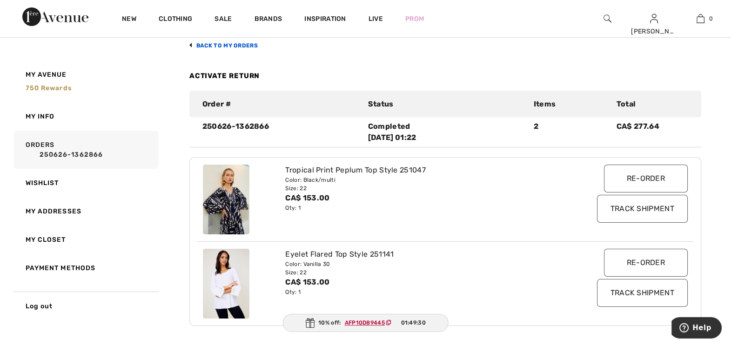
click at [221, 44] on link "back to My Orders" at bounding box center [223, 45] width 68 height 7
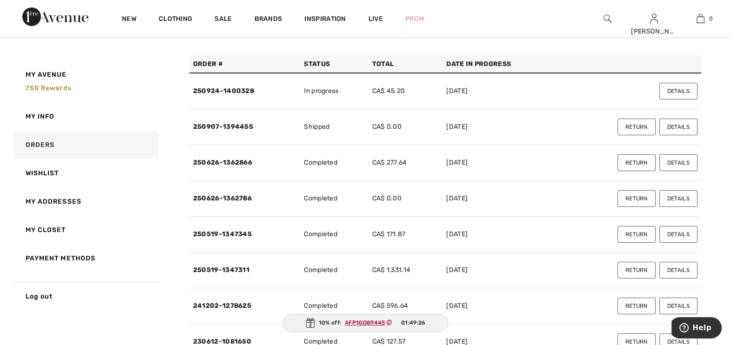
click at [672, 127] on button "Details" at bounding box center [678, 127] width 38 height 17
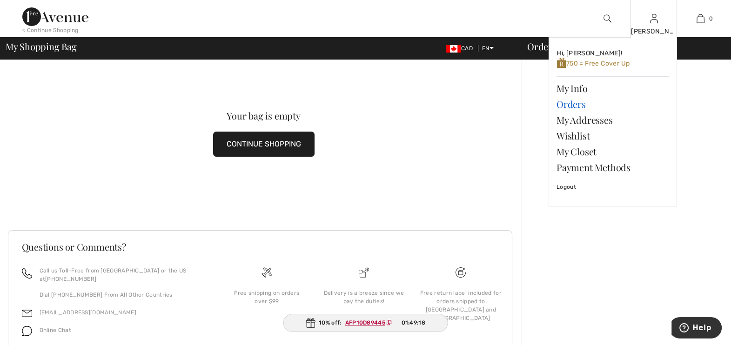
click at [577, 103] on link "Orders" at bounding box center [613, 104] width 113 height 16
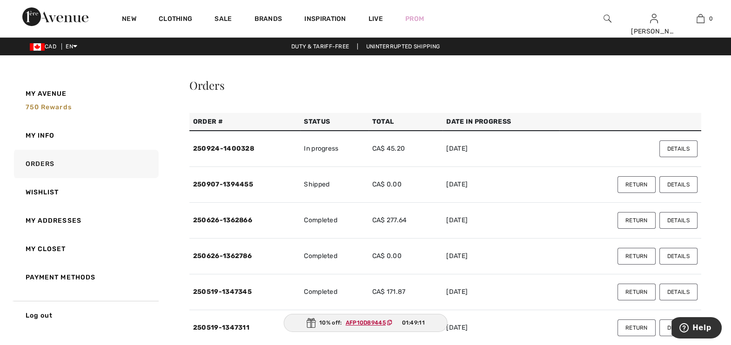
click at [686, 216] on button "Details" at bounding box center [678, 220] width 38 height 17
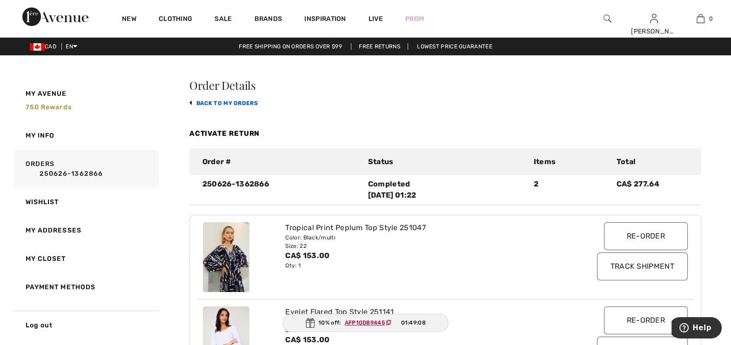
click at [223, 102] on link "back to My Orders" at bounding box center [223, 103] width 68 height 7
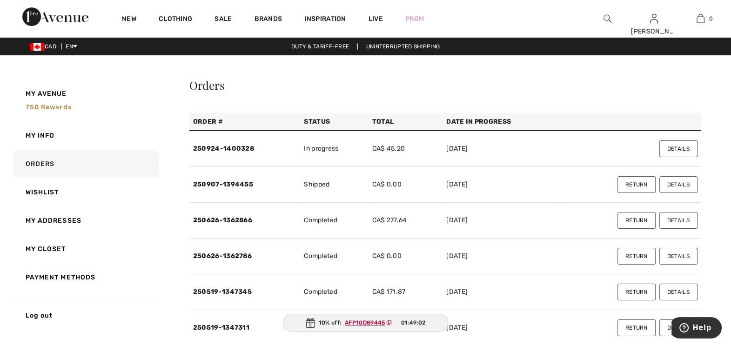
click at [678, 148] on button "Details" at bounding box center [678, 149] width 38 height 17
